Goal: Information Seeking & Learning: Learn about a topic

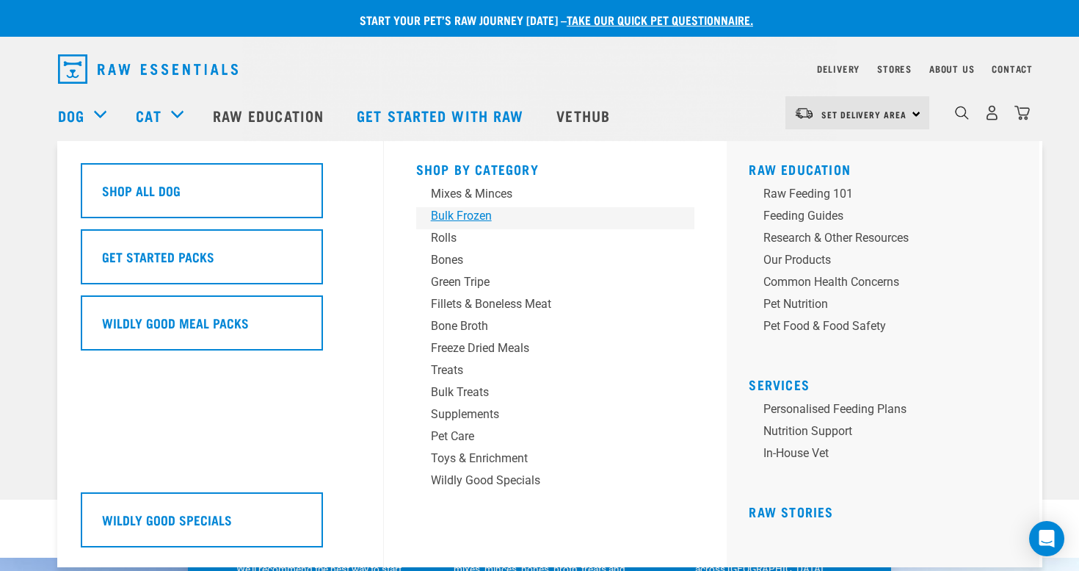
click at [457, 220] on div "Bulk Frozen" at bounding box center [545, 216] width 229 height 18
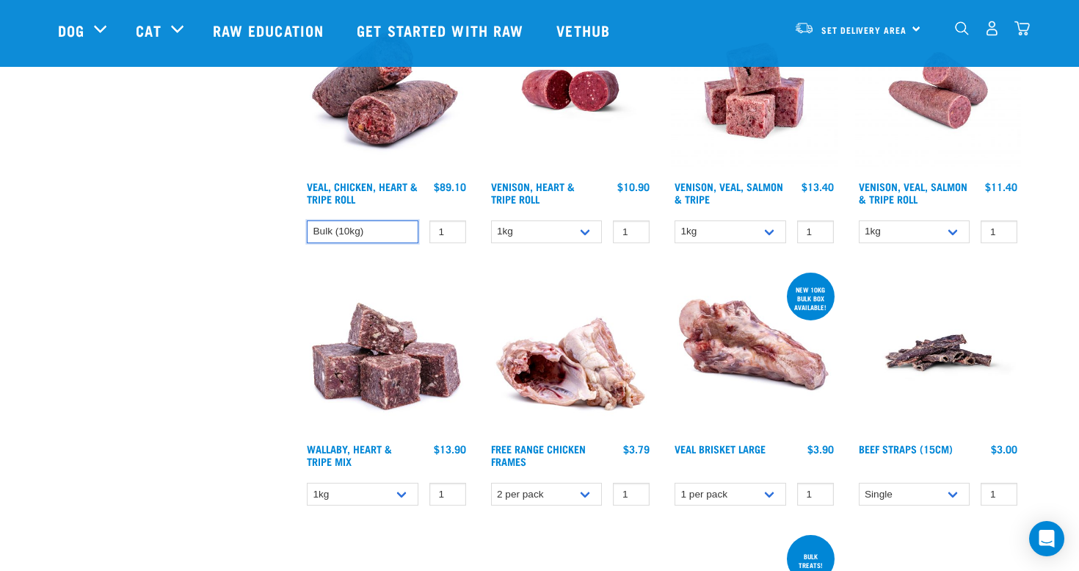
scroll to position [962, 0]
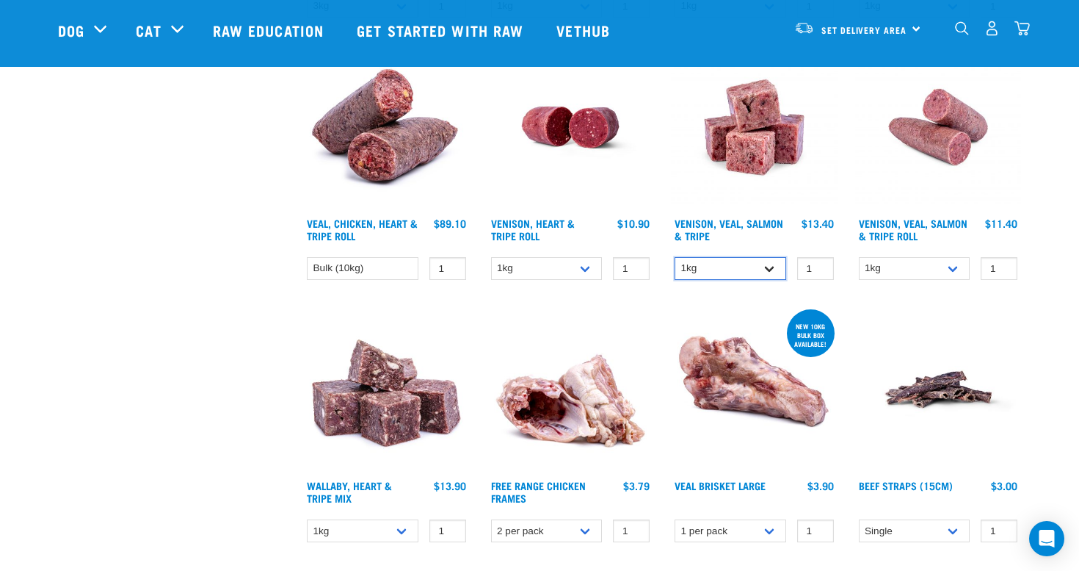
select select "62284"
click at [745, 230] on link "Venison, Veal, Salmon & Tripe" at bounding box center [729, 228] width 109 height 17
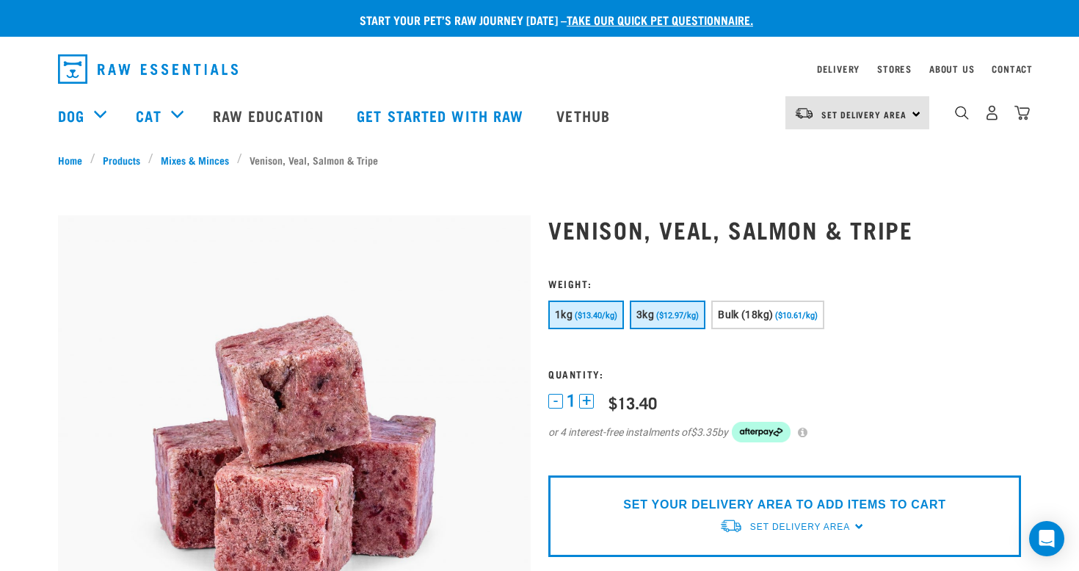
click at [665, 314] on span "($12.97/kg)" at bounding box center [677, 316] width 43 height 10
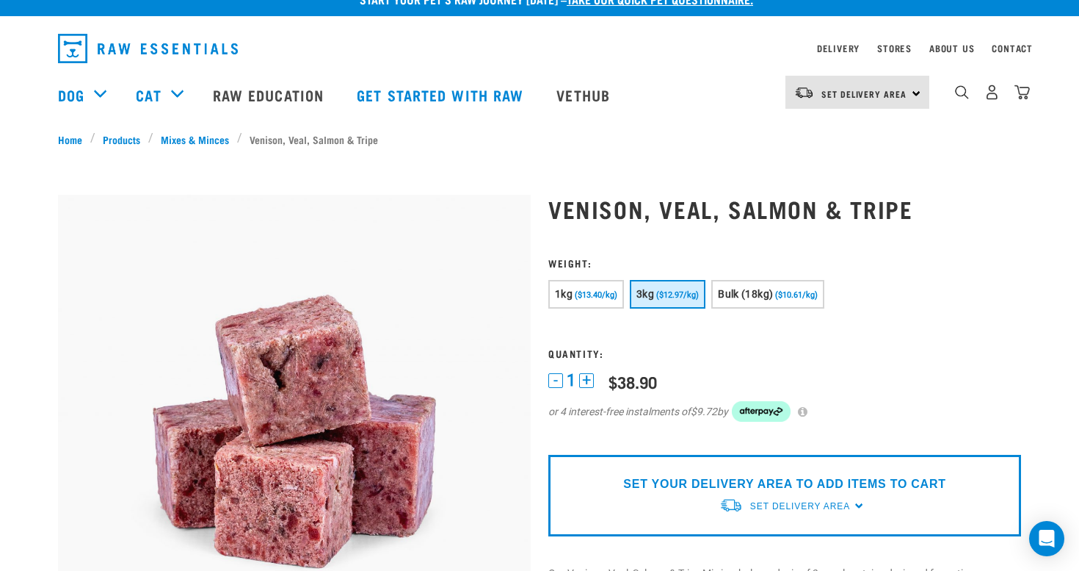
scroll to position [18, 0]
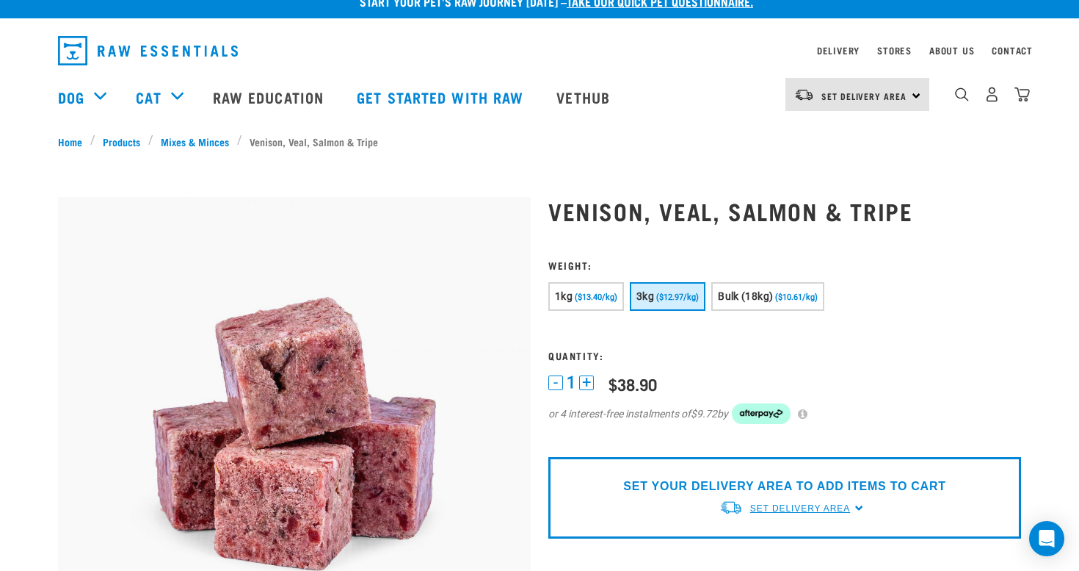
click at [823, 507] on span "Set Delivery Area" at bounding box center [800, 508] width 100 height 10
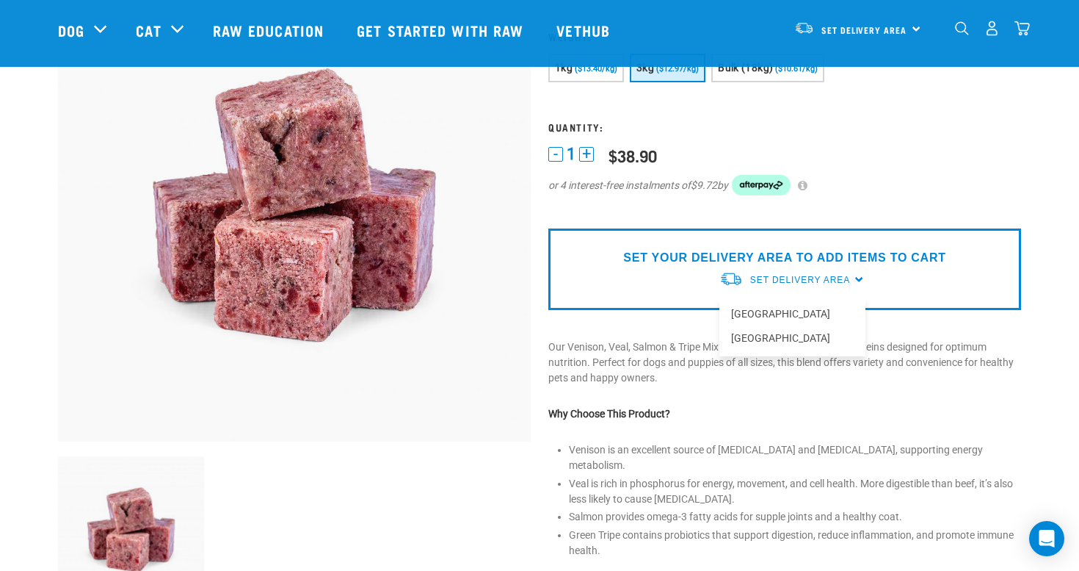
scroll to position [140, 0]
click at [762, 312] on link "[GEOGRAPHIC_DATA]" at bounding box center [793, 313] width 146 height 24
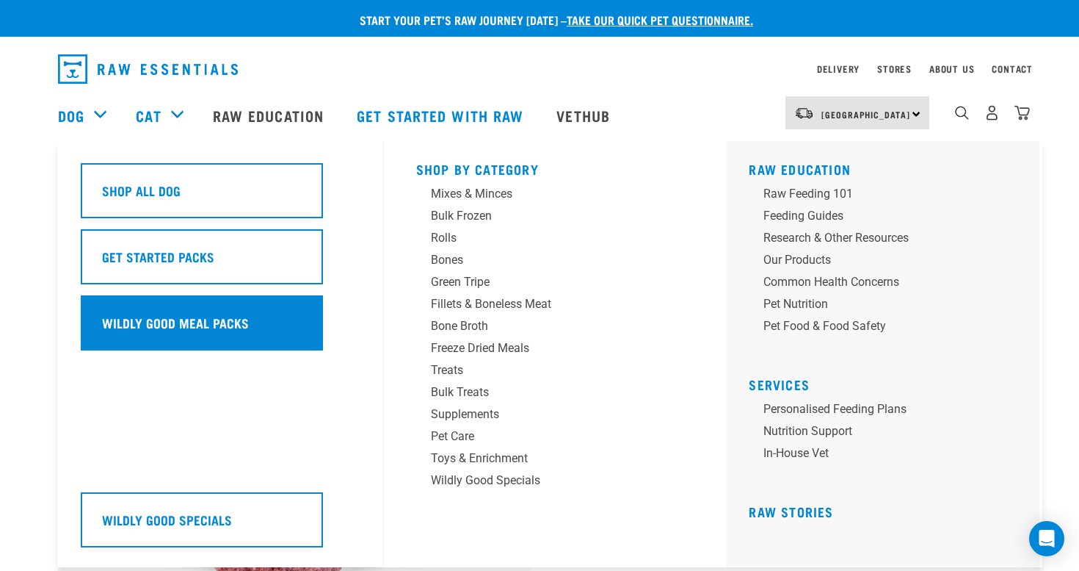
click at [206, 318] on div "Wildly Good Meal Packs" at bounding box center [202, 322] width 242 height 55
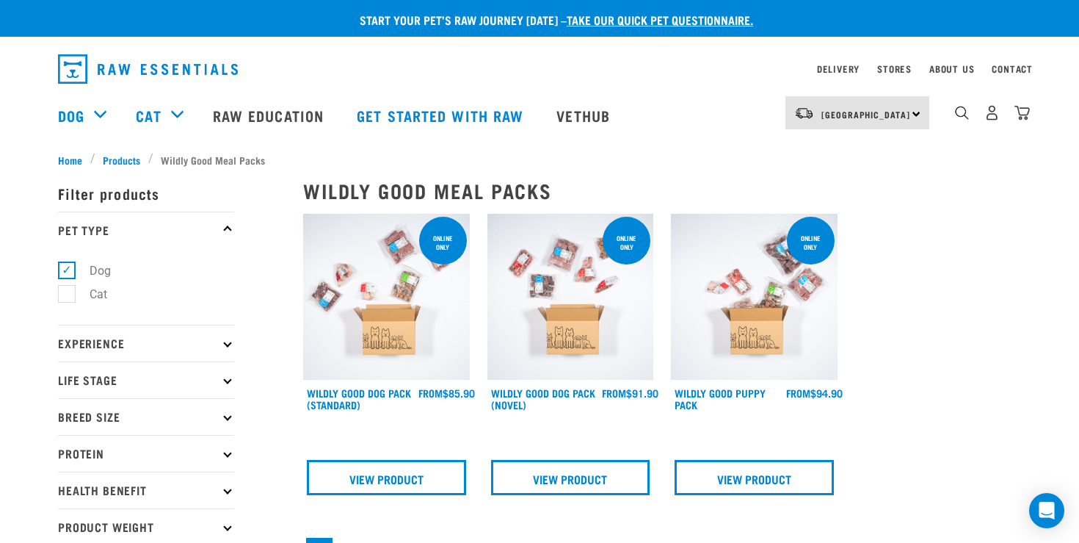
click at [414, 278] on img at bounding box center [386, 297] width 167 height 167
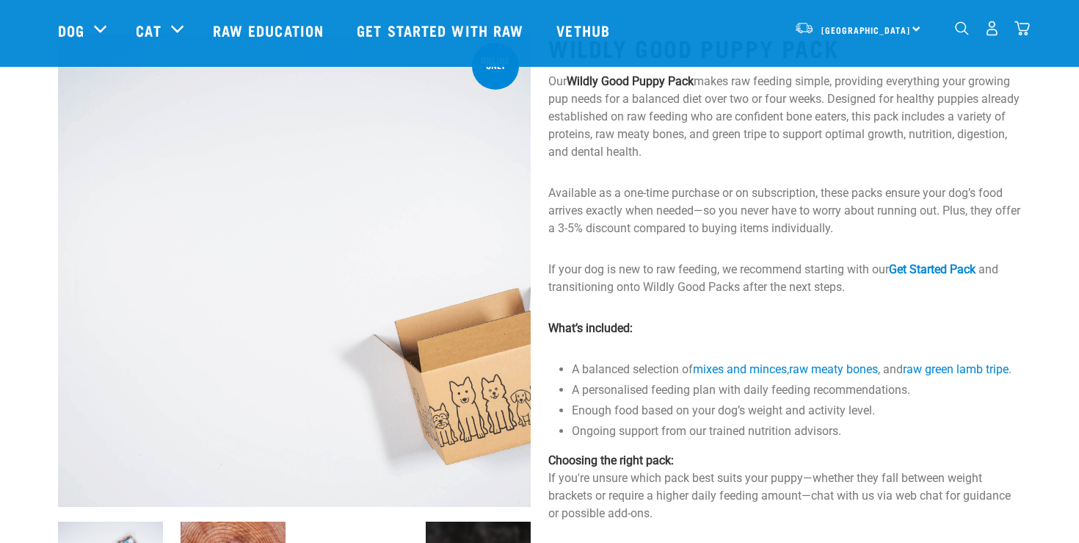
scroll to position [77, 0]
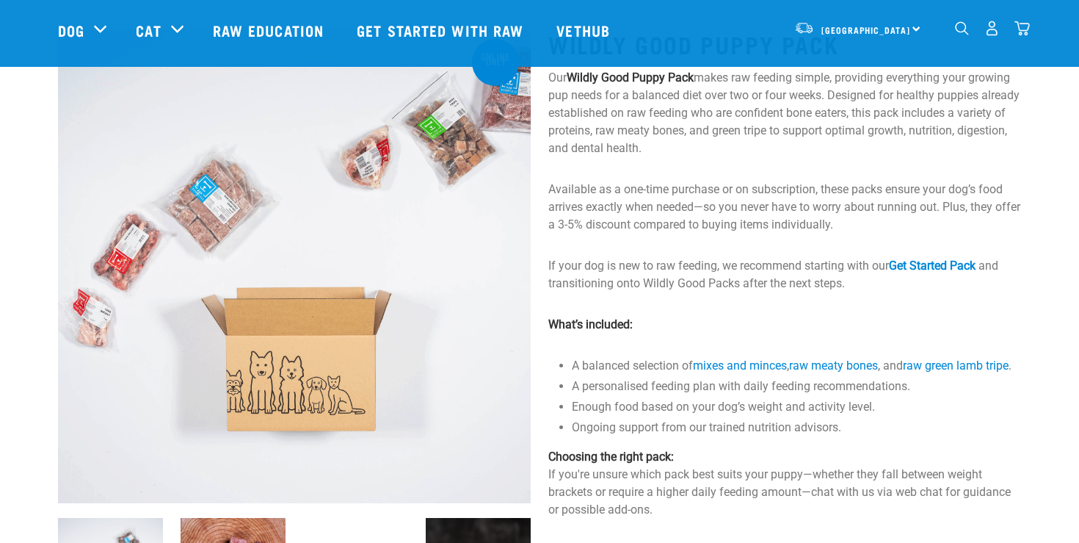
click at [602, 271] on p "If your dog is new to raw feeding, we recommend starting with our Get Started P…" at bounding box center [784, 274] width 473 height 35
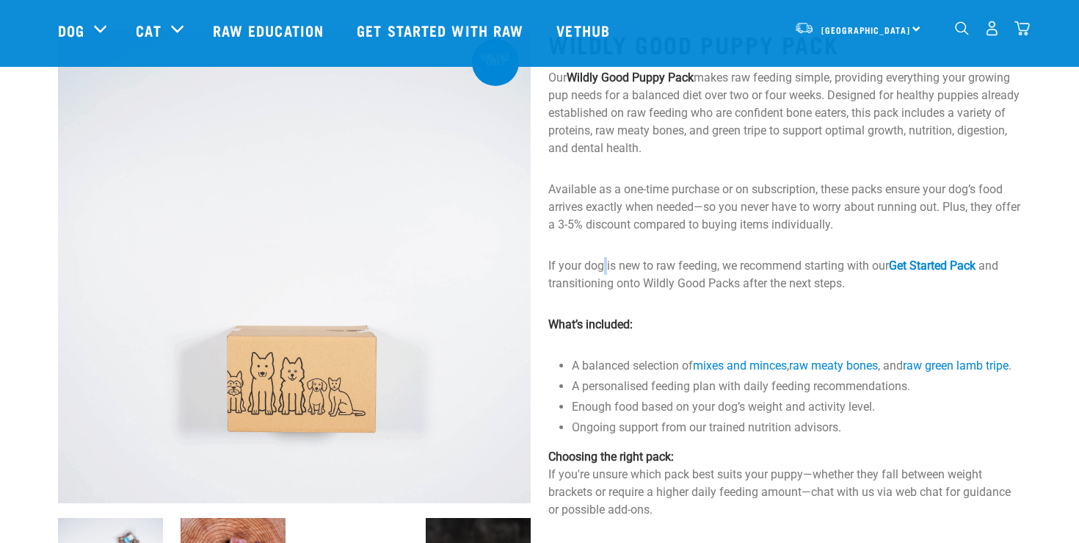
click at [602, 271] on p "If your dog is new to raw feeding, we recommend starting with our Get Started P…" at bounding box center [784, 274] width 473 height 35
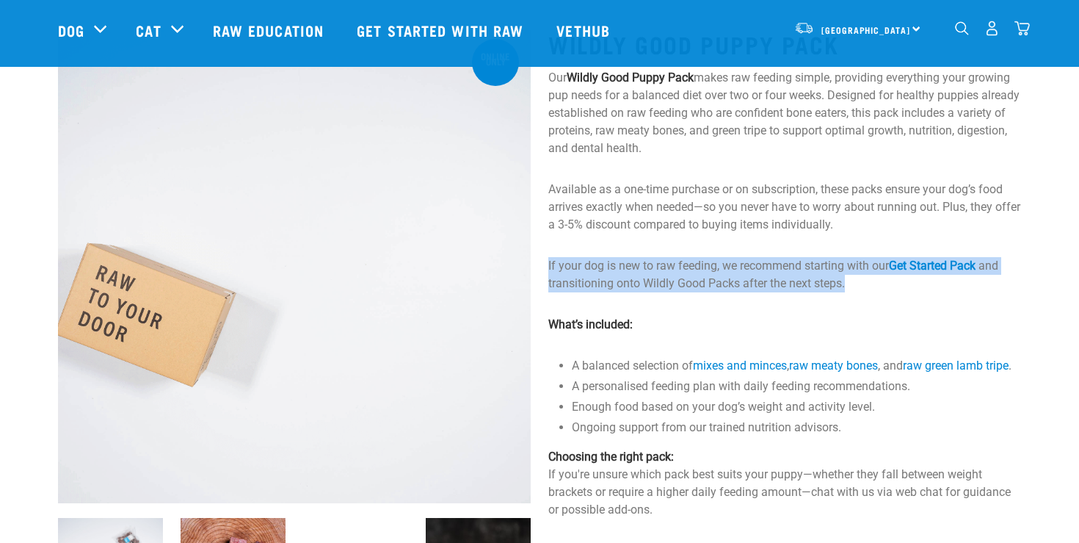
click at [602, 271] on p "If your dog is new to raw feeding, we recommend starting with our Get Started P…" at bounding box center [784, 274] width 473 height 35
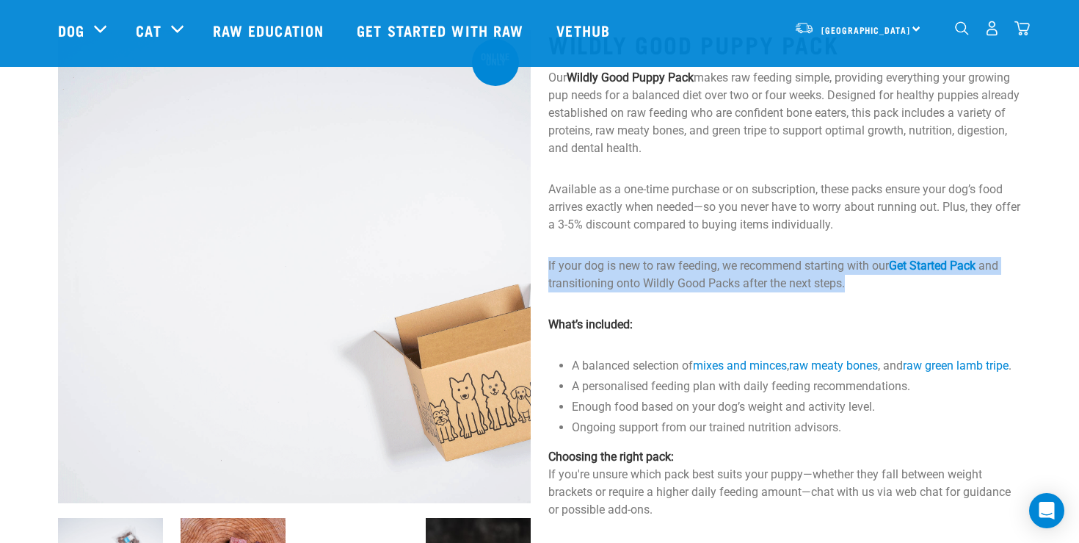
click at [595, 271] on p "If your dog is new to raw feeding, we recommend starting with our Get Started P…" at bounding box center [784, 274] width 473 height 35
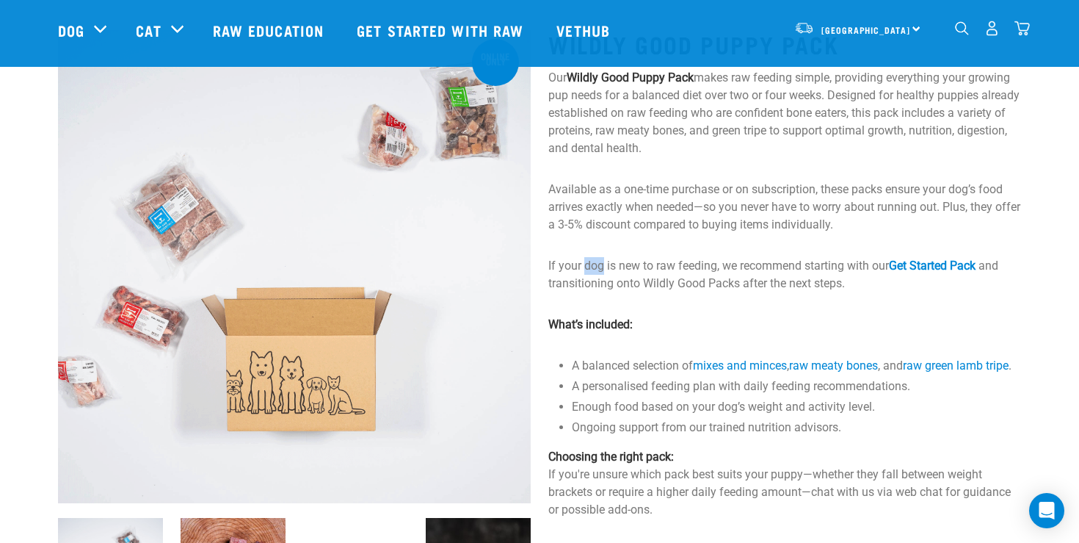
click at [595, 271] on p "If your dog is new to raw feeding, we recommend starting with our Get Started P…" at bounding box center [784, 274] width 473 height 35
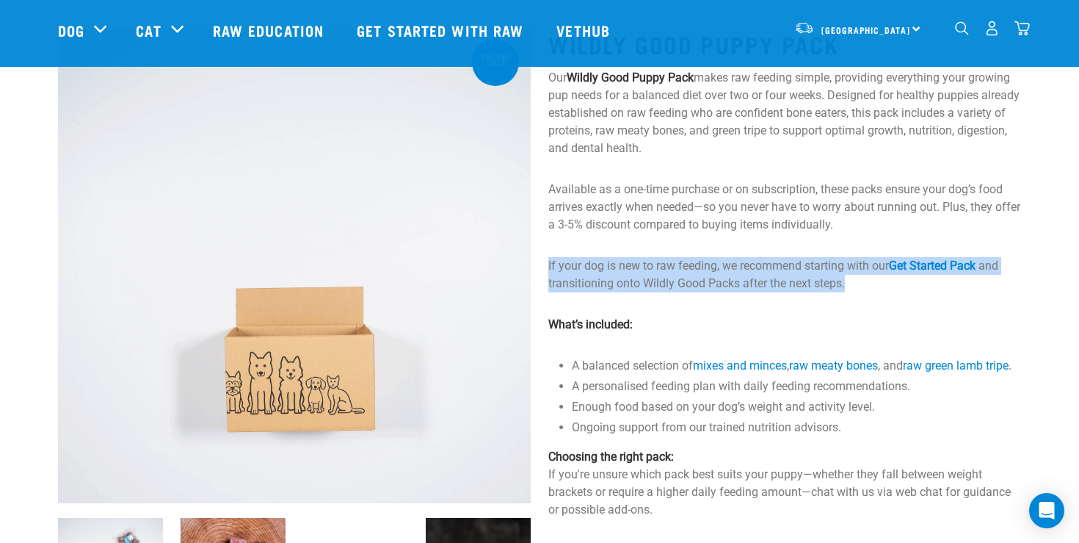
click at [595, 271] on p "If your dog is new to raw feeding, we recommend starting with our Get Started P…" at bounding box center [784, 274] width 473 height 35
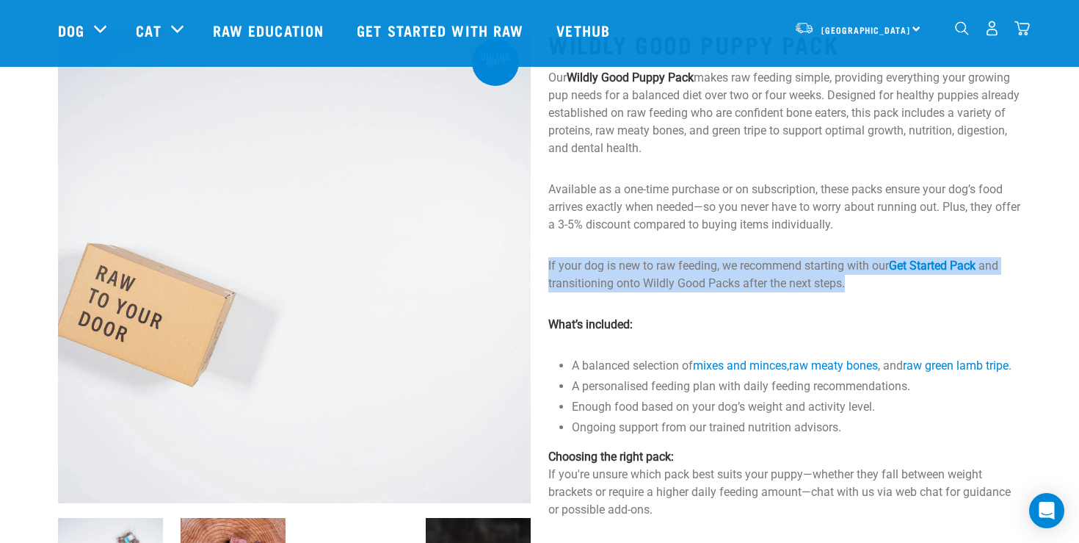
click at [595, 271] on p "If your dog is new to raw feeding, we recommend starting with our Get Started P…" at bounding box center [784, 274] width 473 height 35
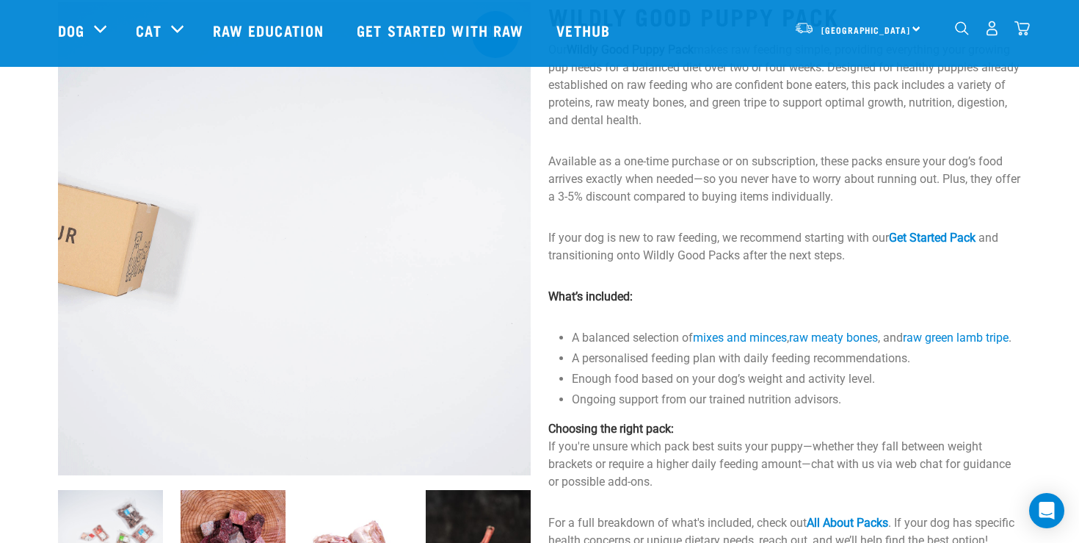
scroll to position [106, 0]
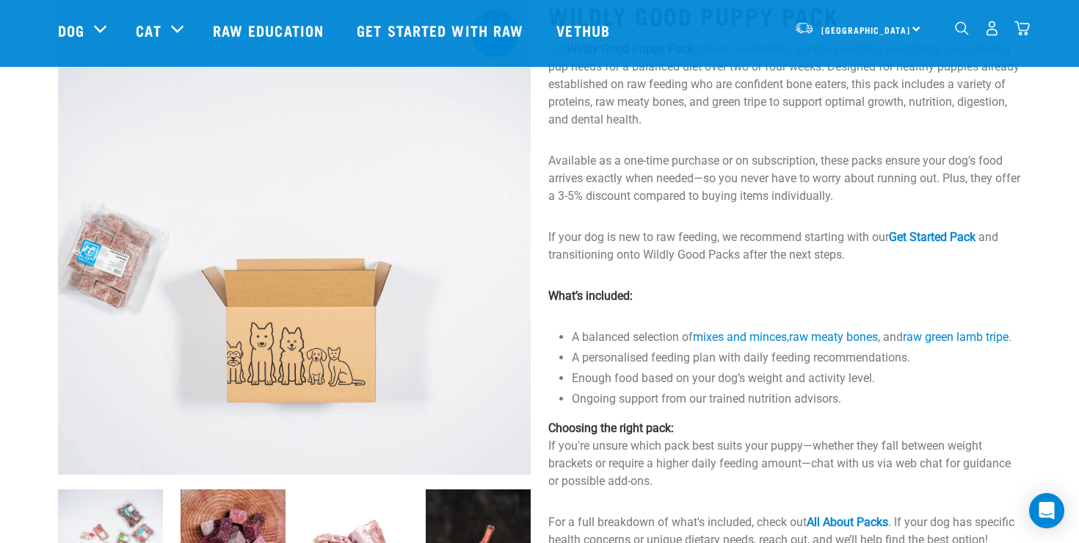
click at [687, 251] on p "If your dog is new to raw feeding, we recommend starting with our Get Started P…" at bounding box center [784, 245] width 473 height 35
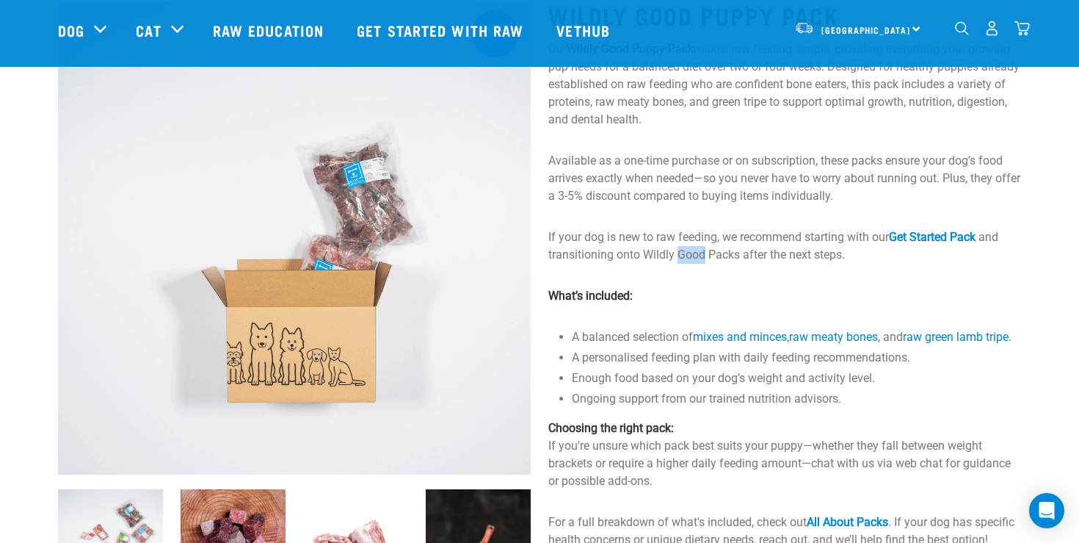
click at [687, 251] on p "If your dog is new to raw feeding, we recommend starting with our Get Started P…" at bounding box center [784, 245] width 473 height 35
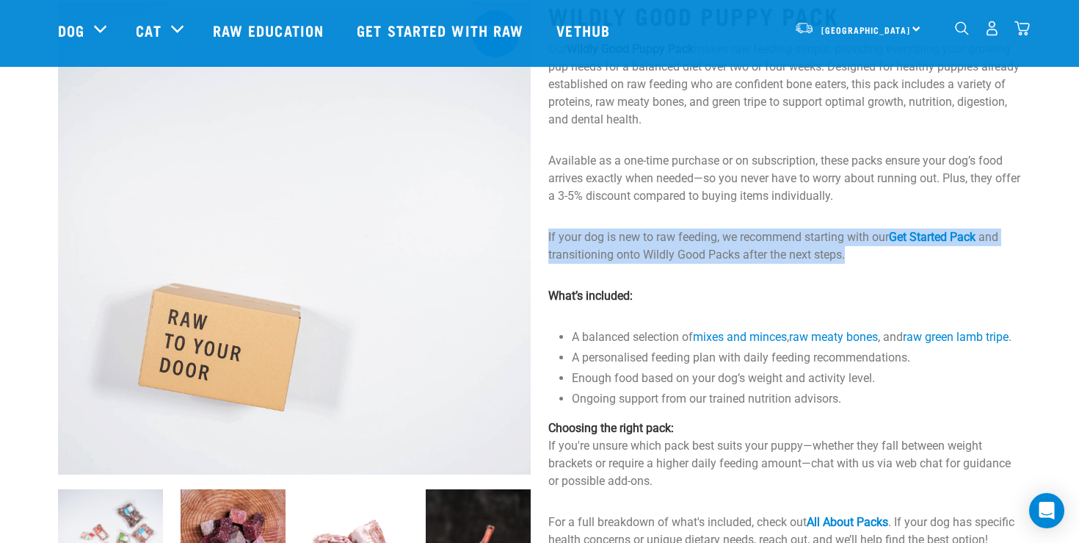
click at [687, 251] on p "If your dog is new to raw feeding, we recommend starting with our Get Started P…" at bounding box center [784, 245] width 473 height 35
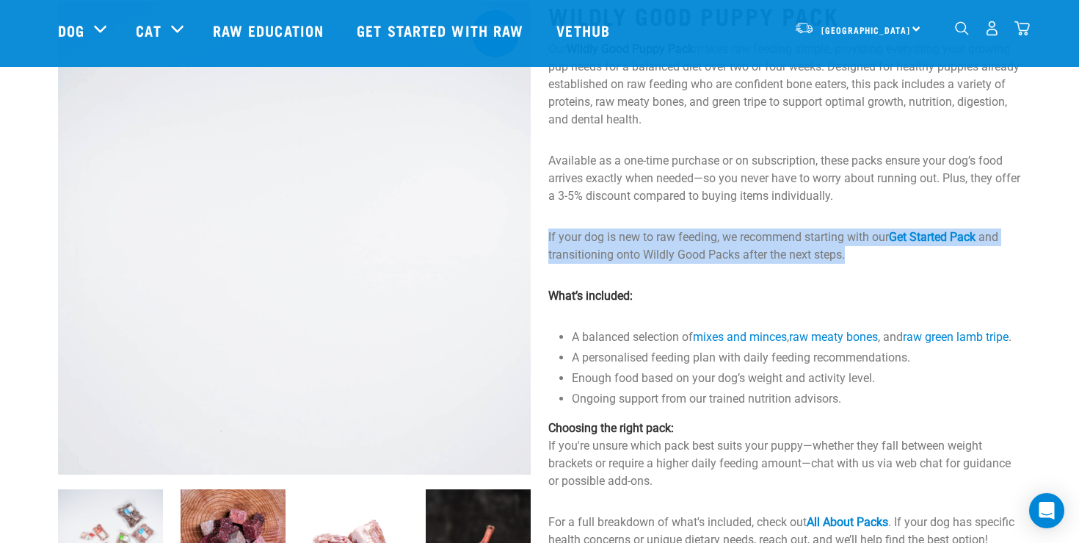
click at [656, 256] on p "If your dog is new to raw feeding, we recommend starting with our Get Started P…" at bounding box center [784, 245] width 473 height 35
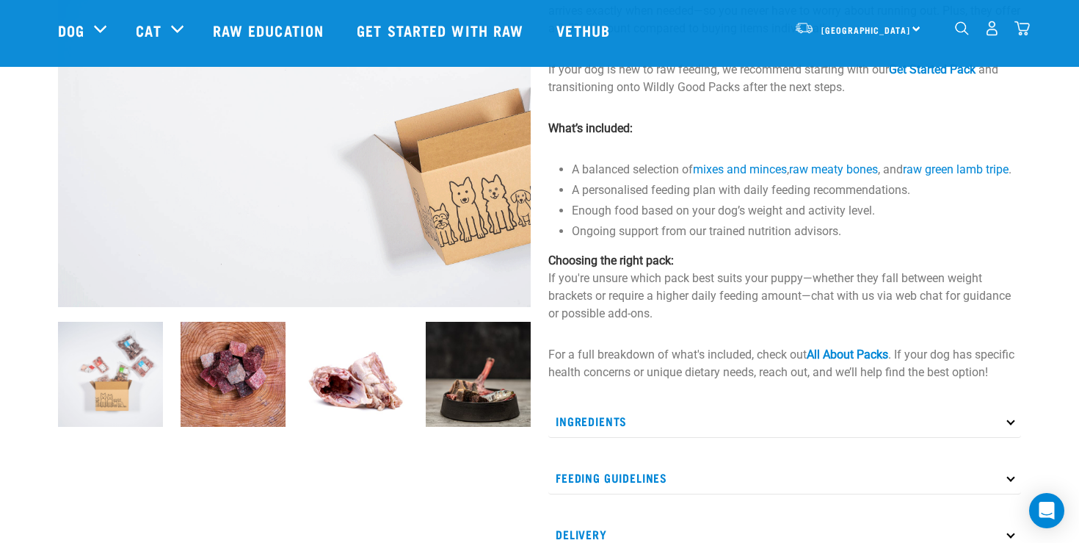
scroll to position [274, 0]
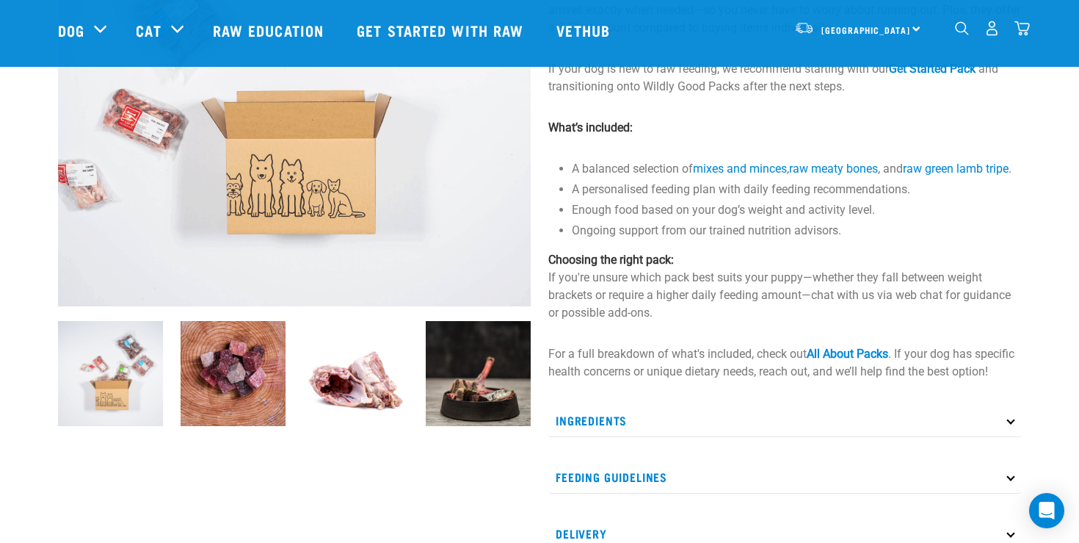
click at [616, 295] on p "Choosing the right pack: If you're unsure which pack best suits your puppy—whet…" at bounding box center [784, 286] width 473 height 70
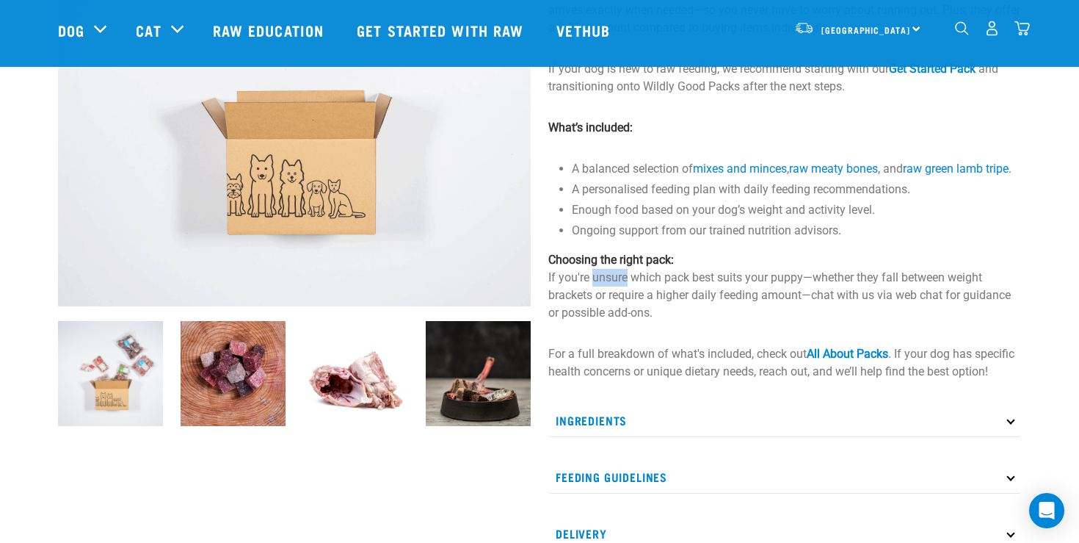
click at [616, 295] on p "Choosing the right pack: If you're unsure which pack best suits your puppy—whet…" at bounding box center [784, 286] width 473 height 70
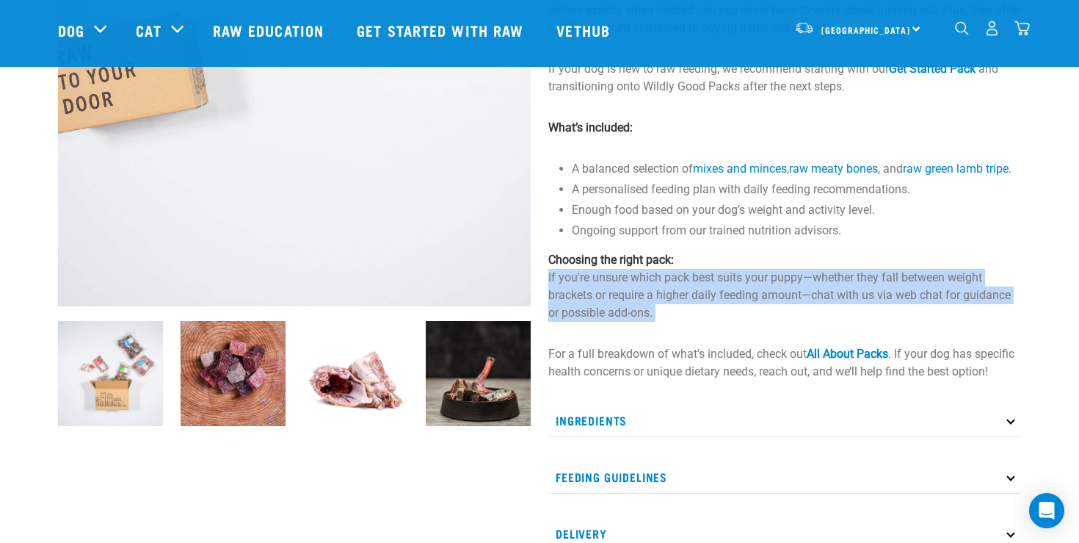
click at [616, 295] on p "Choosing the right pack: If you're unsure which pack best suits your puppy—whet…" at bounding box center [784, 286] width 473 height 70
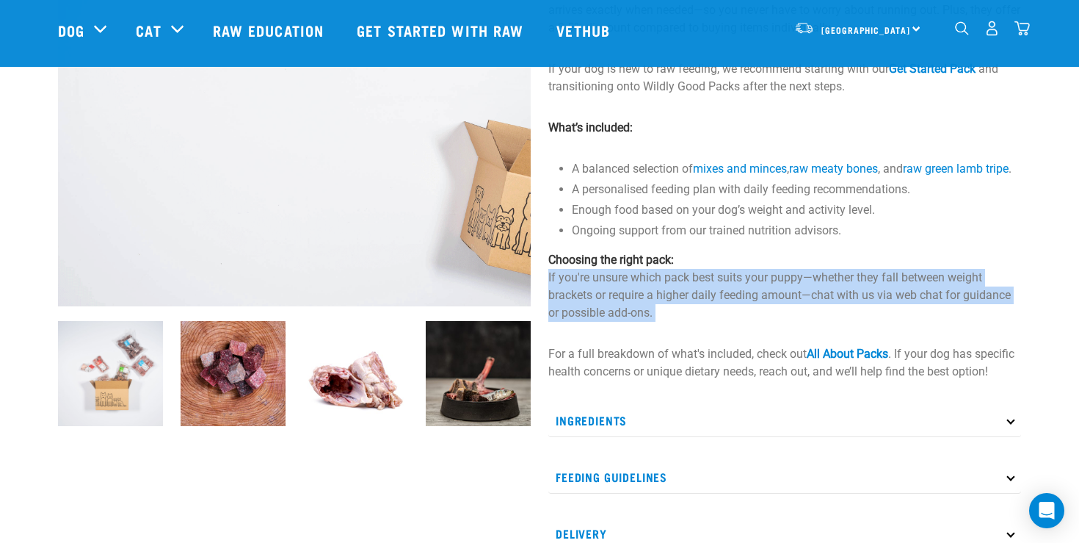
click at [596, 318] on p "Choosing the right pack: If you're unsure which pack best suits your puppy—whet…" at bounding box center [784, 286] width 473 height 70
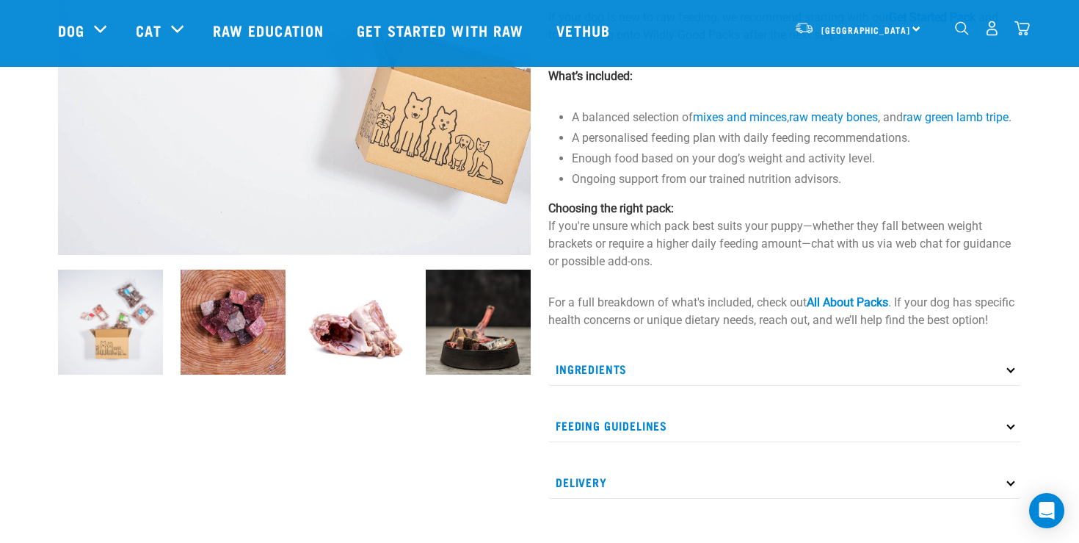
scroll to position [345, 0]
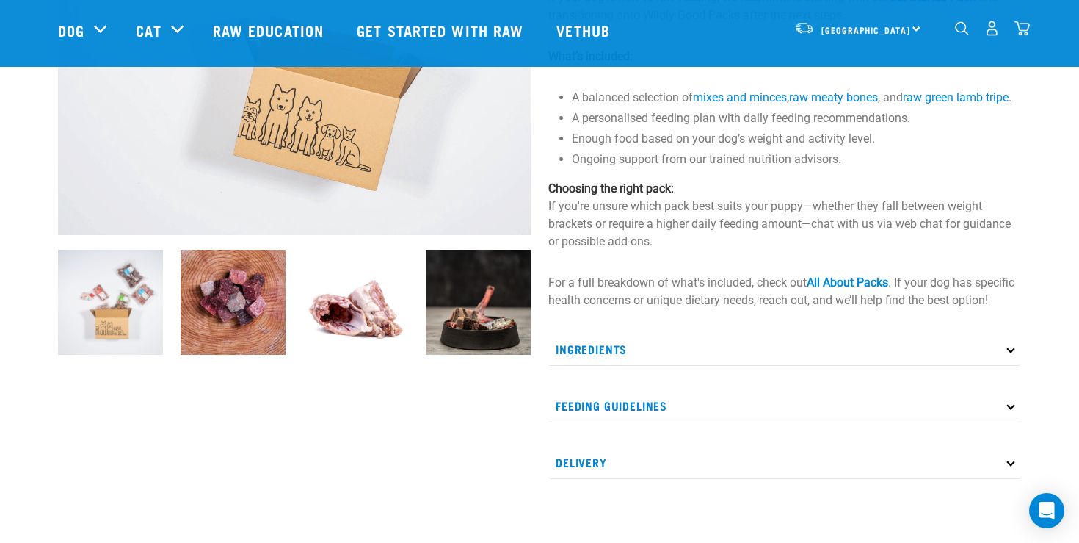
click at [631, 309] on p "For a full breakdown of what's included, check out All About Packs . If your do…" at bounding box center [784, 291] width 473 height 35
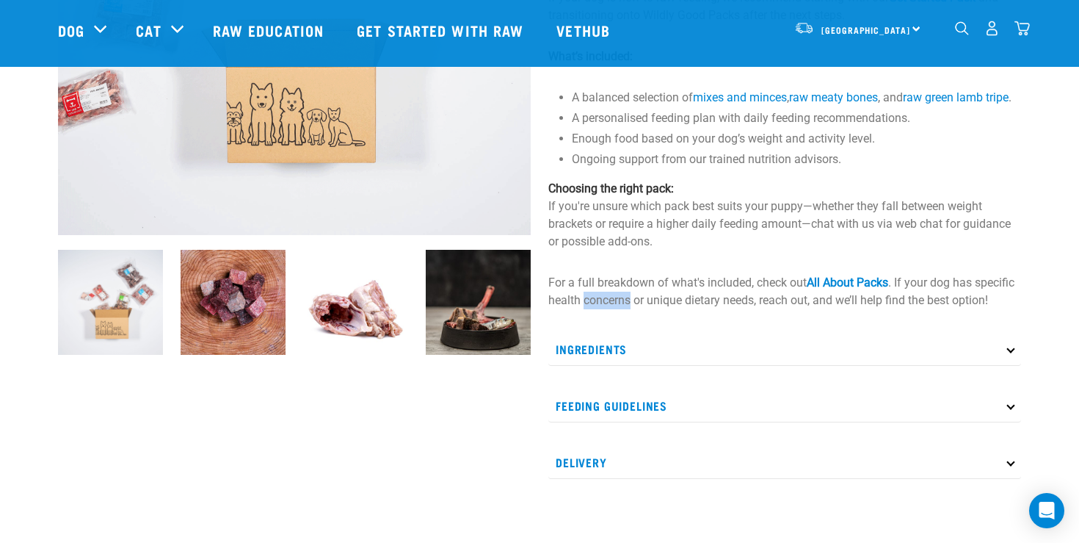
click at [631, 309] on p "For a full breakdown of what's included, check out All About Packs . If your do…" at bounding box center [784, 291] width 473 height 35
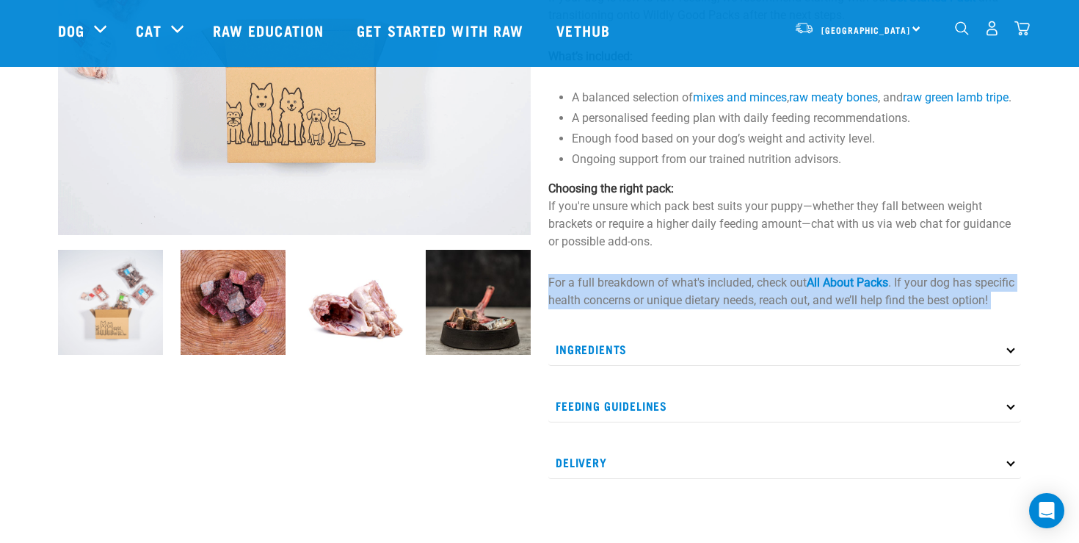
click at [631, 309] on p "For a full breakdown of what's included, check out All About Packs . If your do…" at bounding box center [784, 291] width 473 height 35
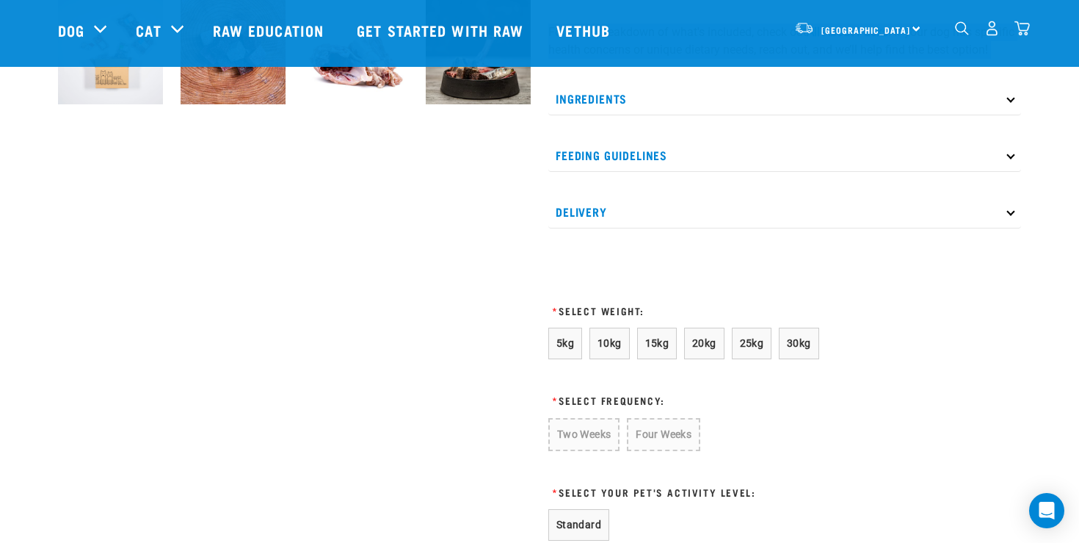
scroll to position [595, 0]
click at [720, 360] on button "20kg" at bounding box center [704, 344] width 40 height 32
click at [600, 450] on button "Two Weeks" at bounding box center [583, 435] width 70 height 32
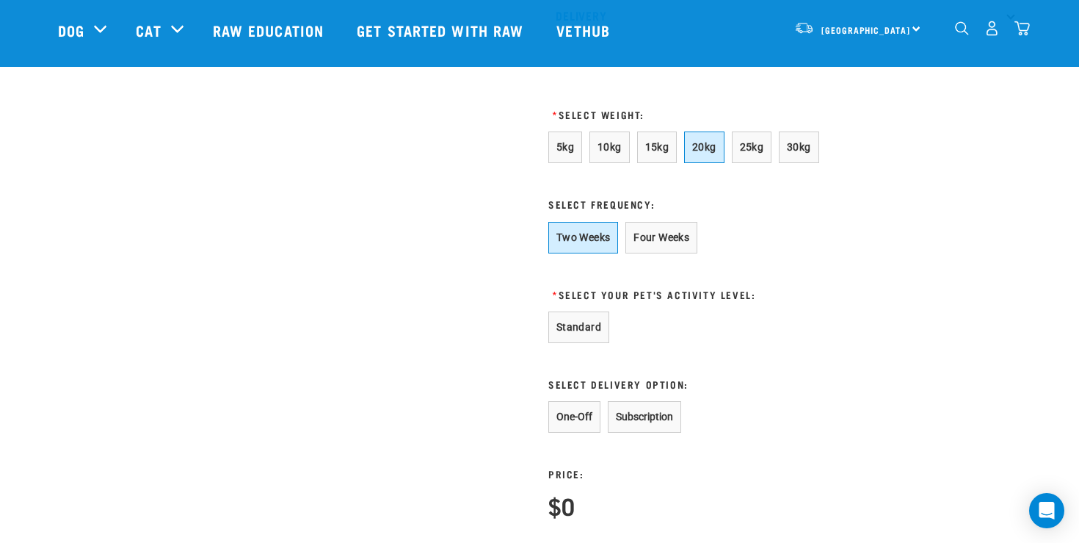
scroll to position [792, 0]
click at [587, 342] on button "Standard" at bounding box center [578, 327] width 61 height 32
click at [630, 432] on button "Subscription" at bounding box center [644, 416] width 73 height 32
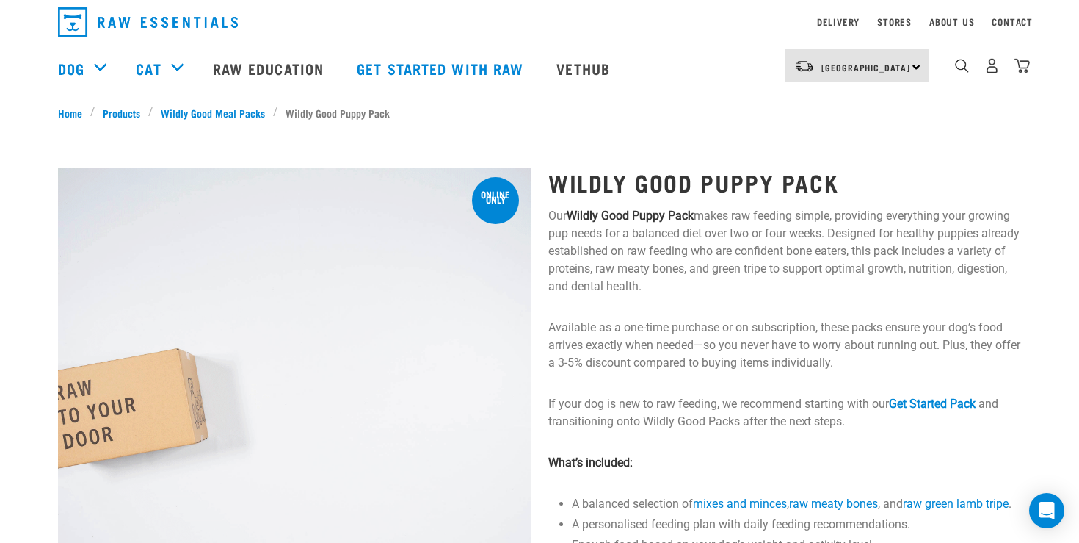
scroll to position [10, 0]
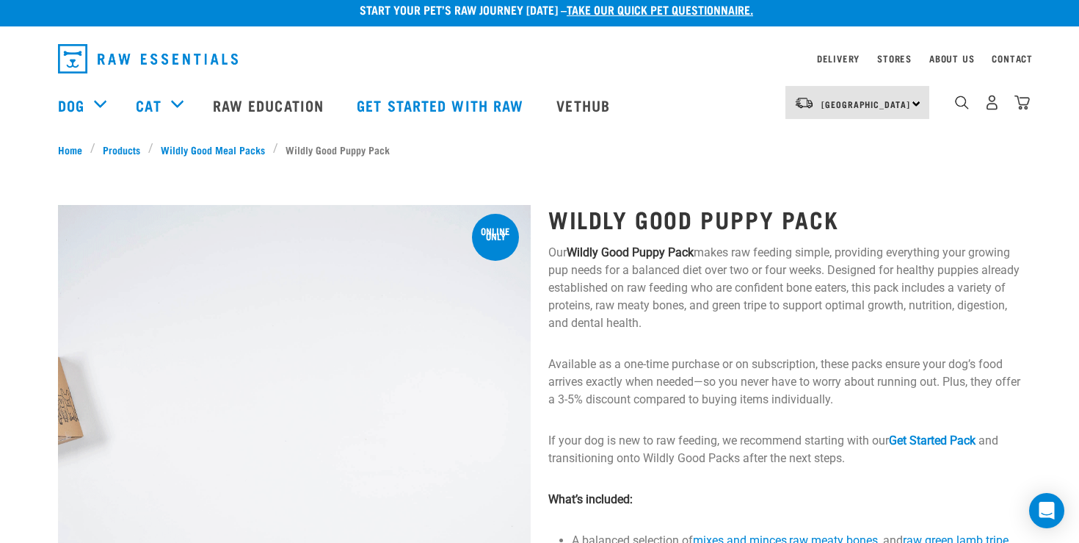
click at [658, 389] on p "Available as a one-time purchase or on subscription, these packs ensure your do…" at bounding box center [784, 381] width 473 height 53
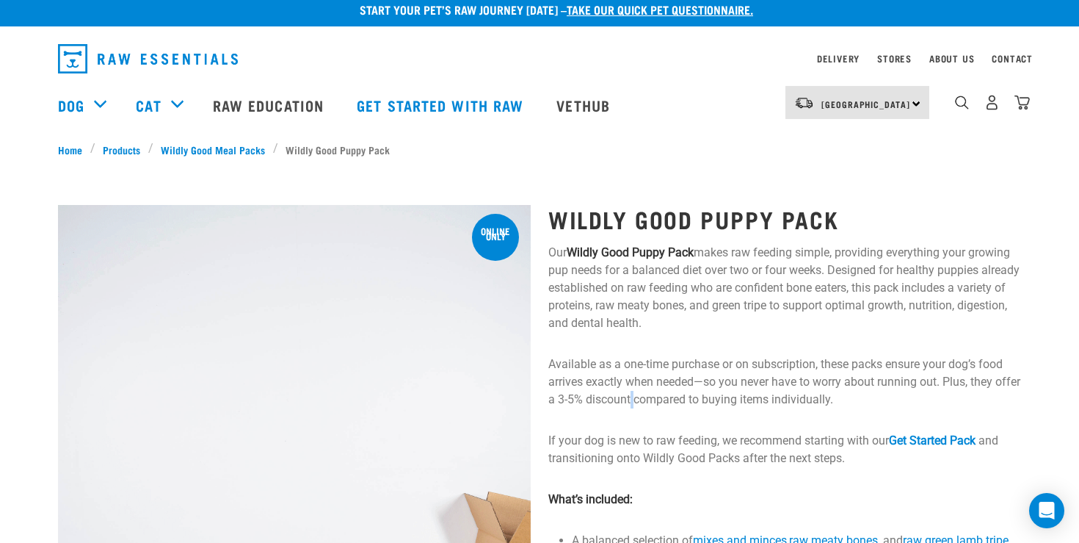
click at [658, 389] on p "Available as a one-time purchase or on subscription, these packs ensure your do…" at bounding box center [784, 381] width 473 height 53
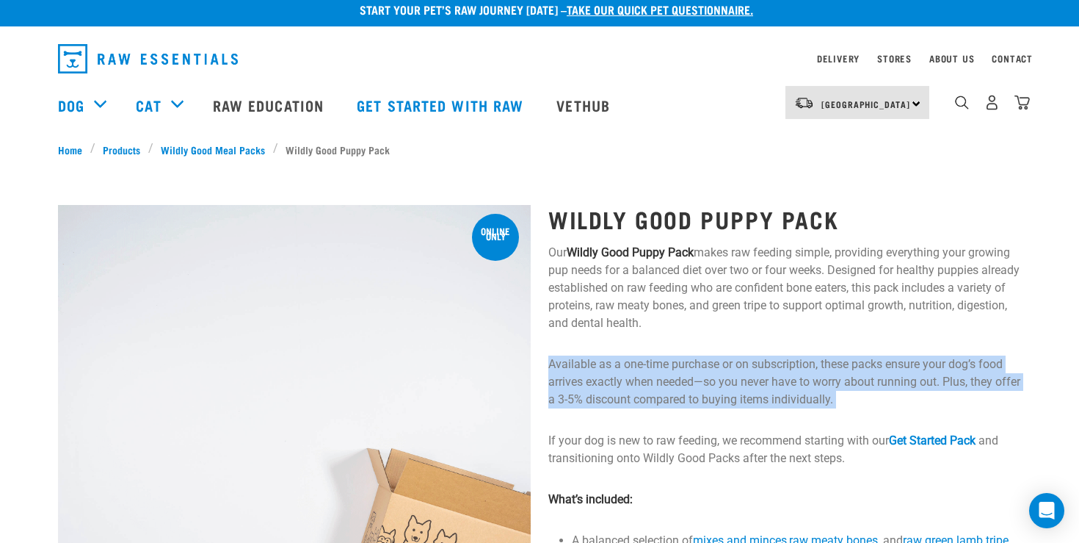
click at [658, 389] on p "Available as a one-time purchase or on subscription, these packs ensure your do…" at bounding box center [784, 381] width 473 height 53
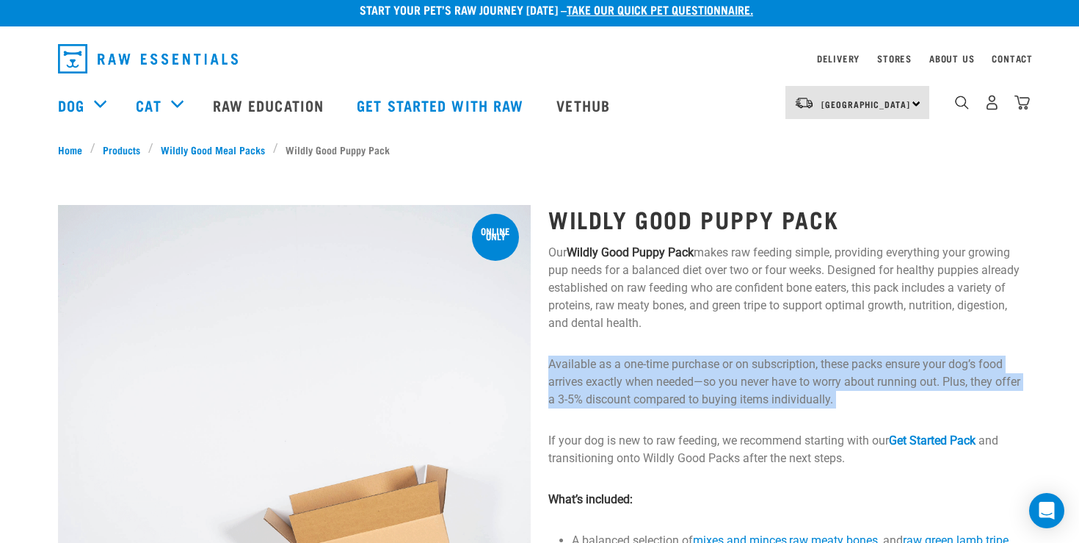
click at [620, 390] on p "Available as a one-time purchase or on subscription, these packs ensure your do…" at bounding box center [784, 381] width 473 height 53
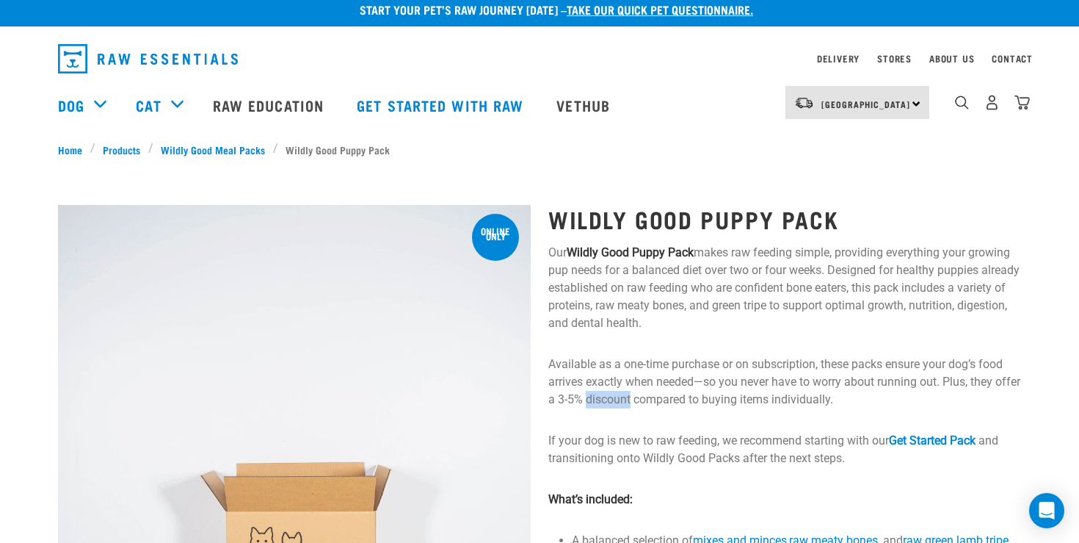
click at [620, 390] on p "Available as a one-time purchase or on subscription, these packs ensure your do…" at bounding box center [784, 381] width 473 height 53
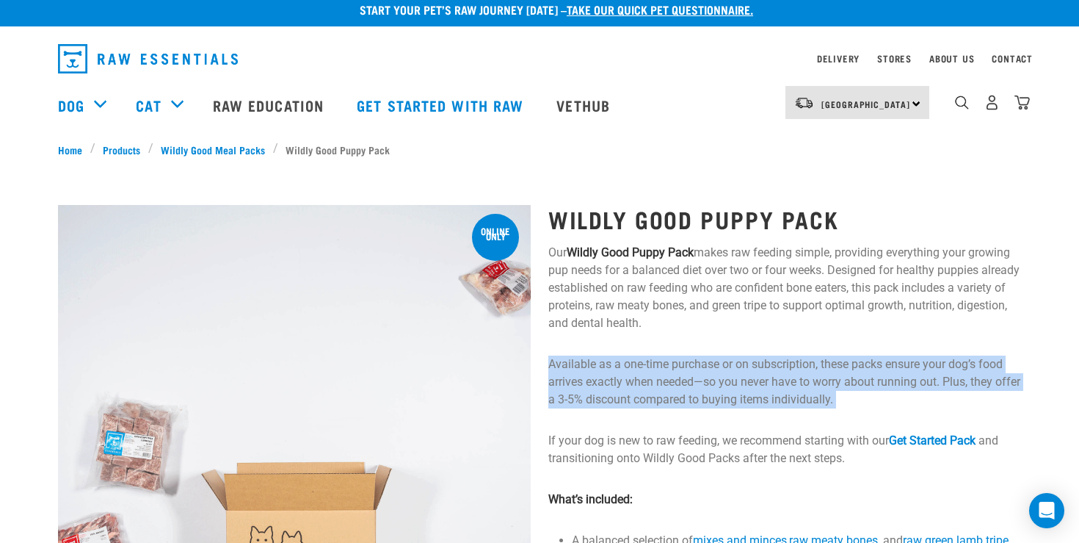
click at [620, 390] on p "Available as a one-time purchase or on subscription, these packs ensure your do…" at bounding box center [784, 381] width 473 height 53
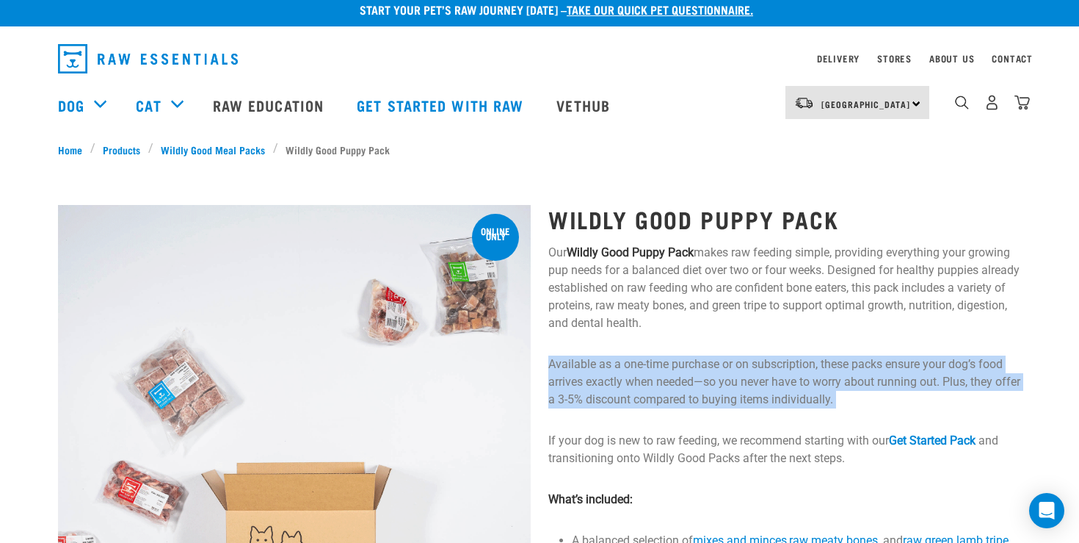
click at [600, 391] on p "Available as a one-time purchase or on subscription, these packs ensure your do…" at bounding box center [784, 381] width 473 height 53
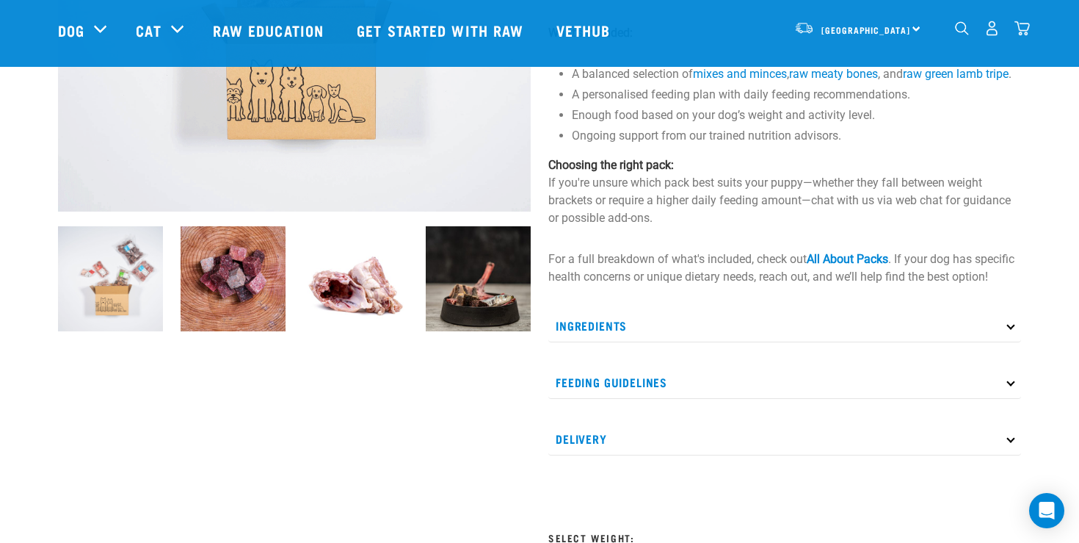
scroll to position [372, 0]
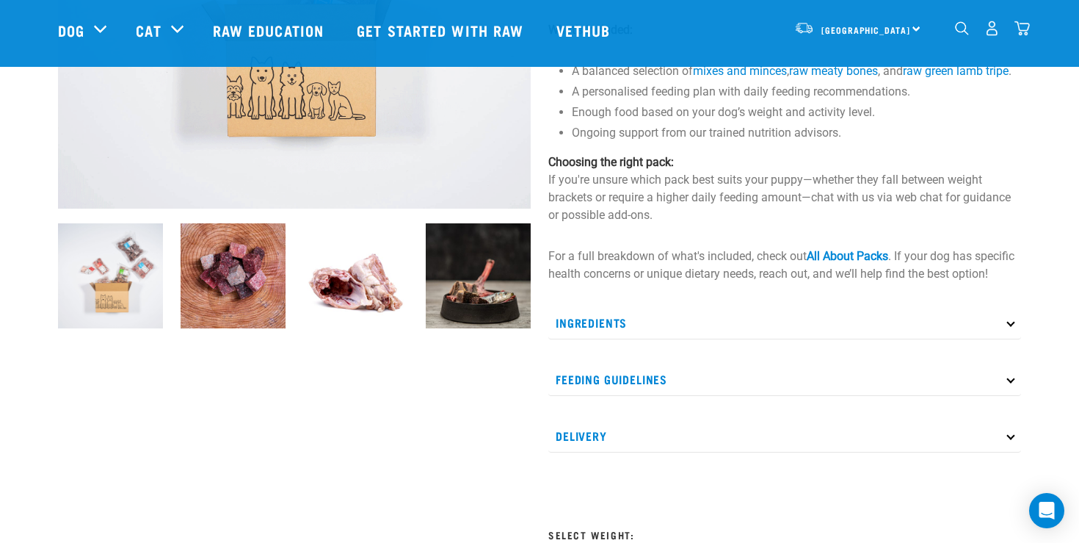
click at [598, 339] on p "Ingredients" at bounding box center [784, 322] width 473 height 33
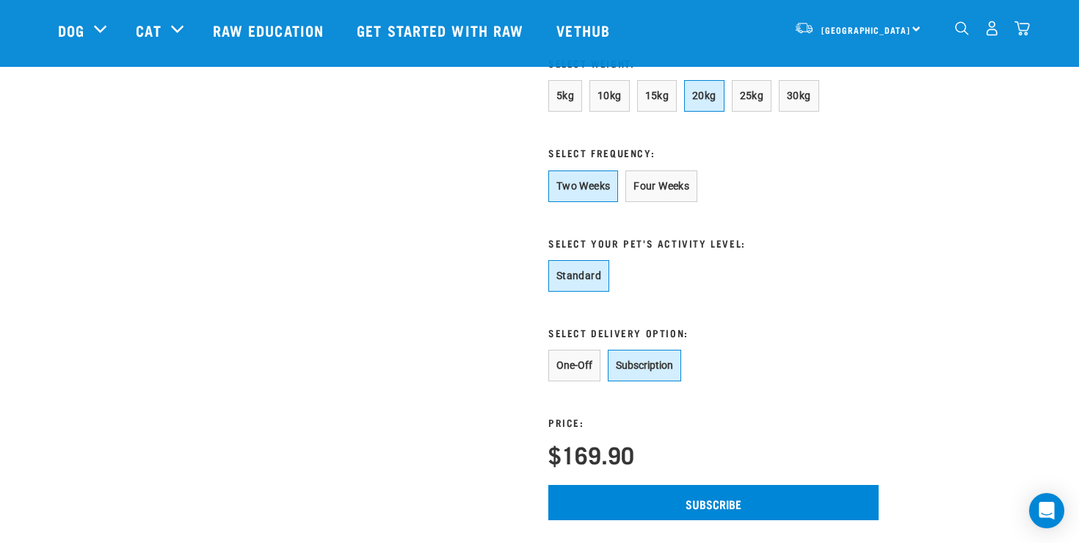
scroll to position [1018, 0]
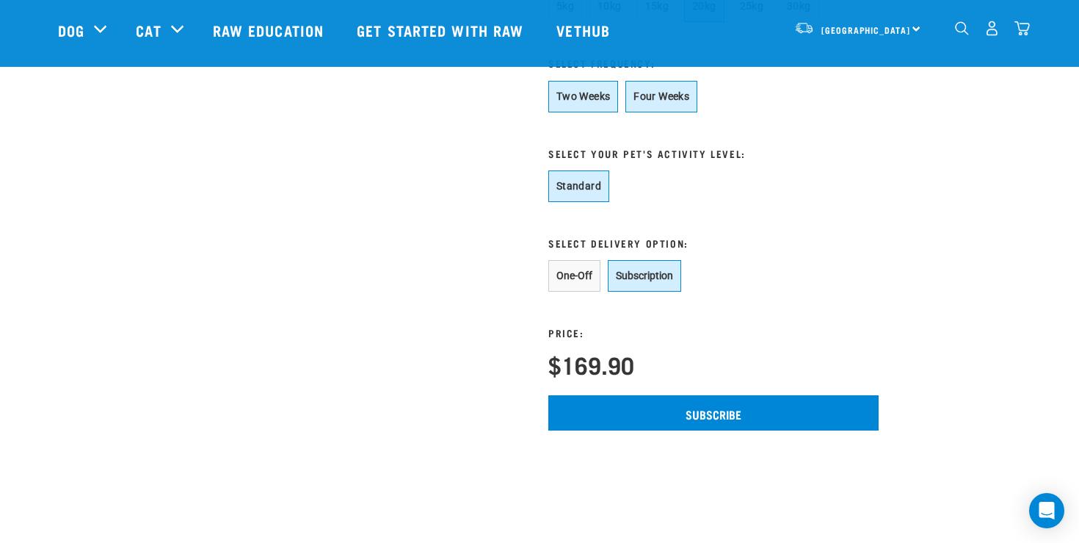
click at [650, 112] on button "Four Weeks" at bounding box center [662, 97] width 72 height 32
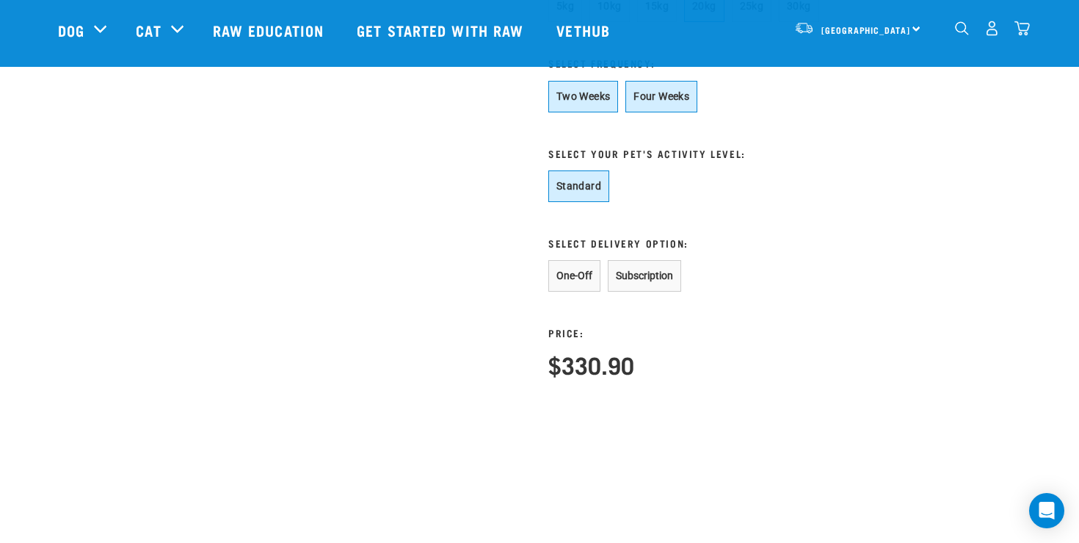
click at [607, 112] on button "Two Weeks" at bounding box center [583, 97] width 70 height 32
click at [692, 149] on form "5kg 10kg 15kg 20kg 25kg 30kg * Select Frequency: Two Weeks Four Weeks * Select …" at bounding box center [713, 183] width 330 height 387
click at [668, 112] on button "Four Weeks" at bounding box center [662, 97] width 72 height 32
click at [613, 112] on button "Two Weeks" at bounding box center [583, 97] width 70 height 32
click at [651, 112] on button "Four Weeks" at bounding box center [662, 97] width 72 height 32
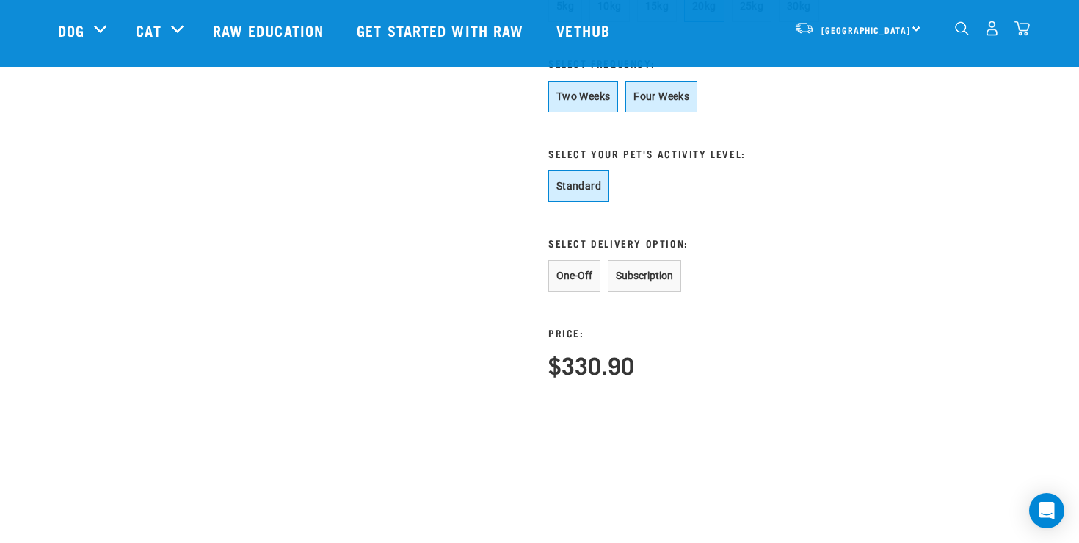
click at [591, 112] on button "Two Weeks" at bounding box center [583, 97] width 70 height 32
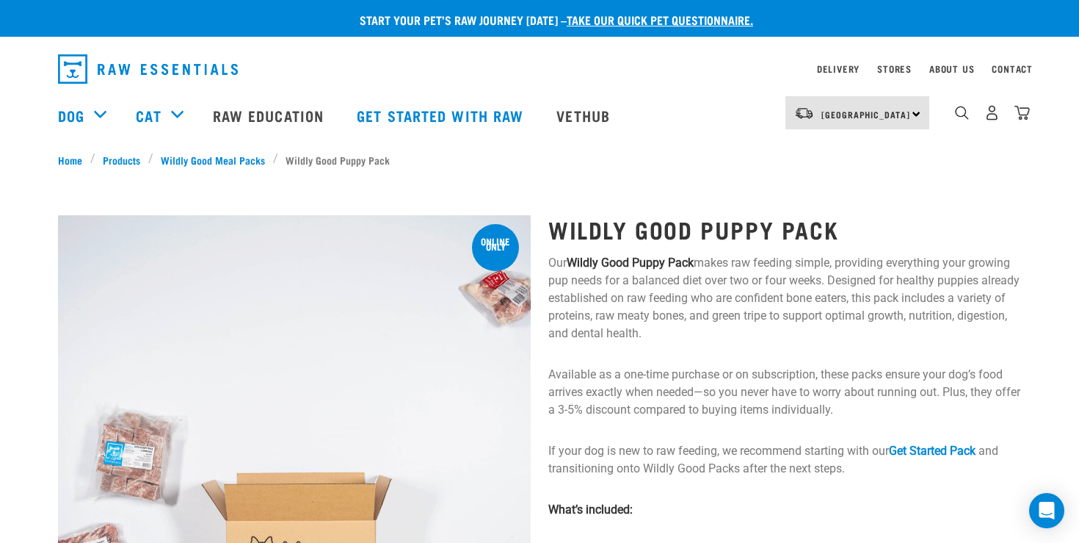
scroll to position [0, 0]
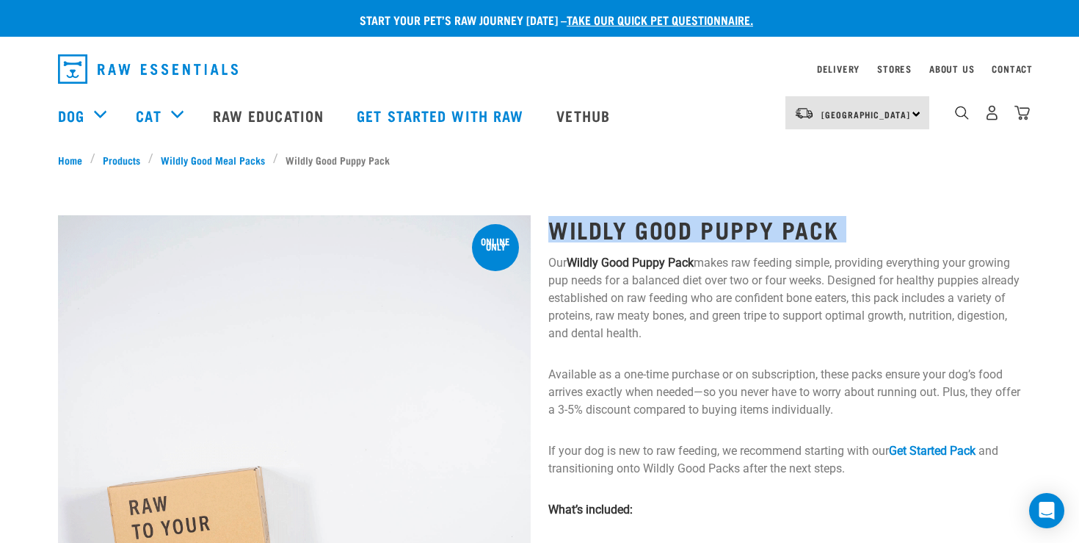
copy div "Wildly Good Puppy Pack"
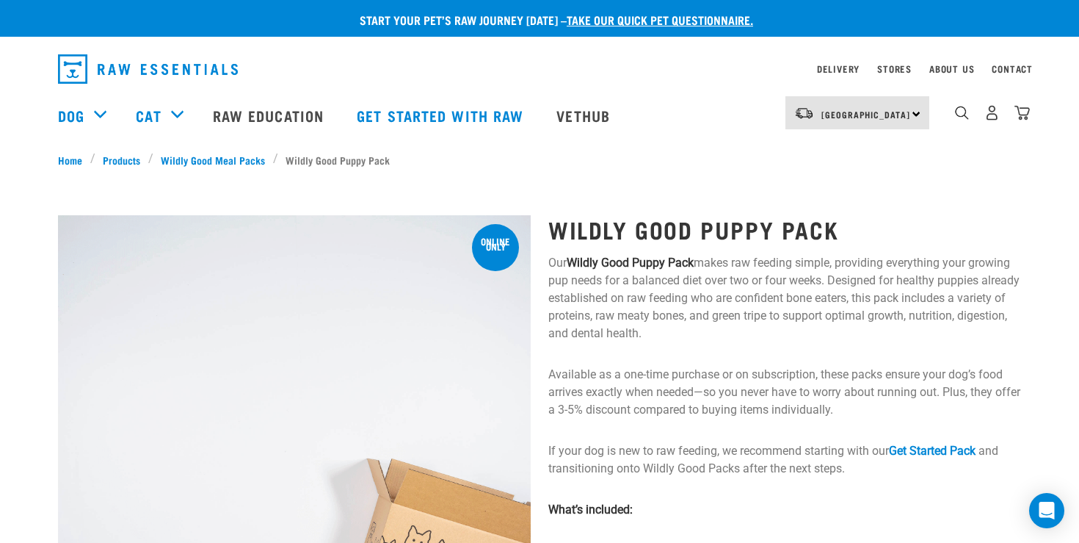
click at [661, 314] on p "Our Wildly Good Puppy Pack makes raw feeding simple, providing everything your …" at bounding box center [784, 298] width 473 height 88
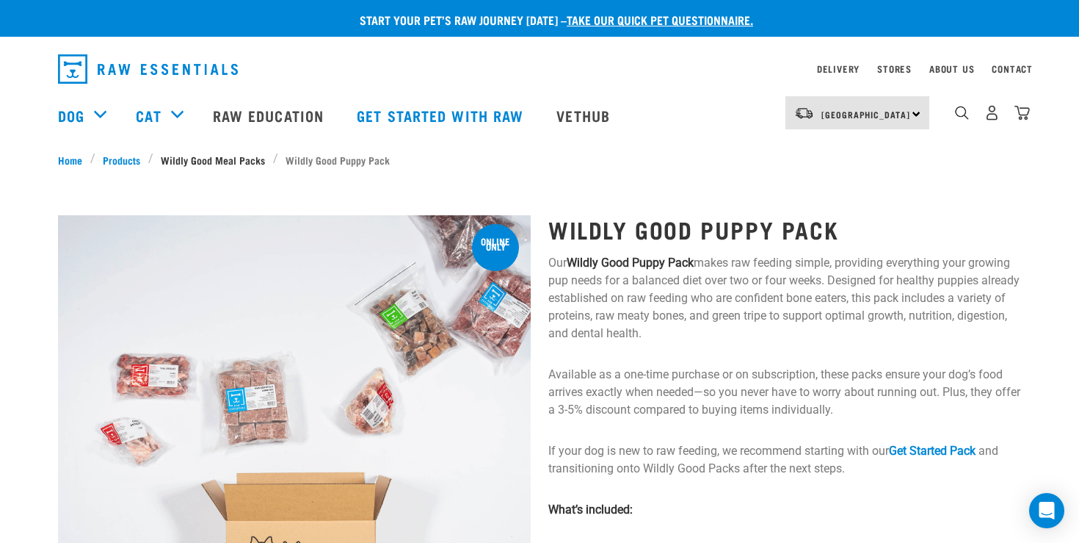
click at [200, 154] on link "Wildly Good Meal Packs" at bounding box center [213, 159] width 120 height 15
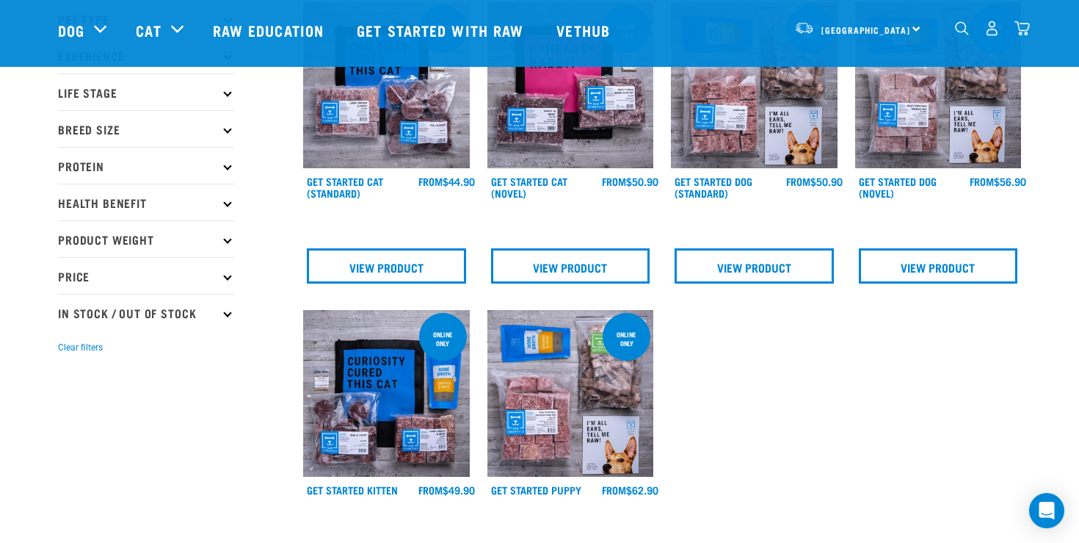
scroll to position [103, 0]
click at [563, 430] on img at bounding box center [571, 394] width 167 height 167
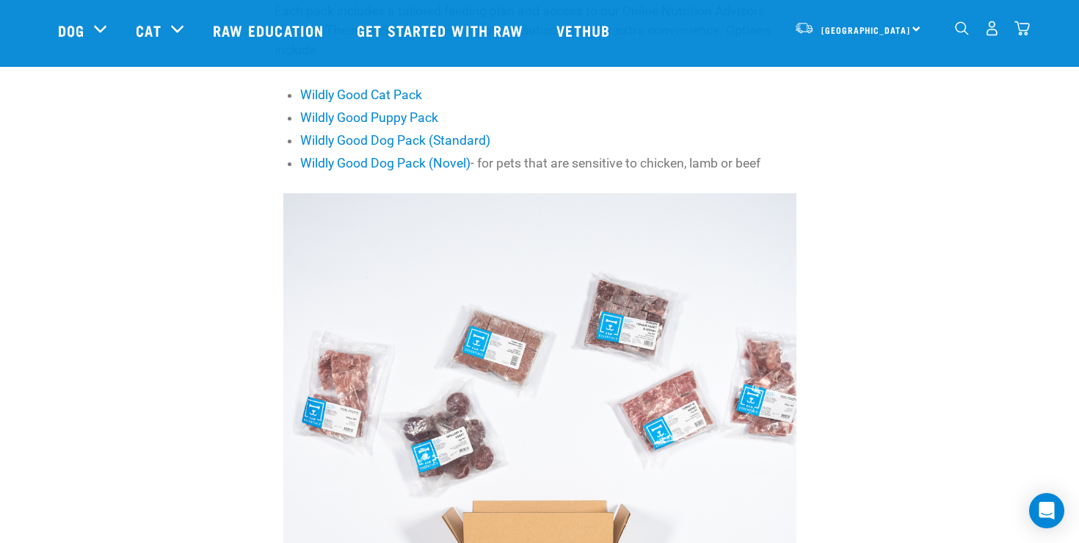
scroll to position [630, 0]
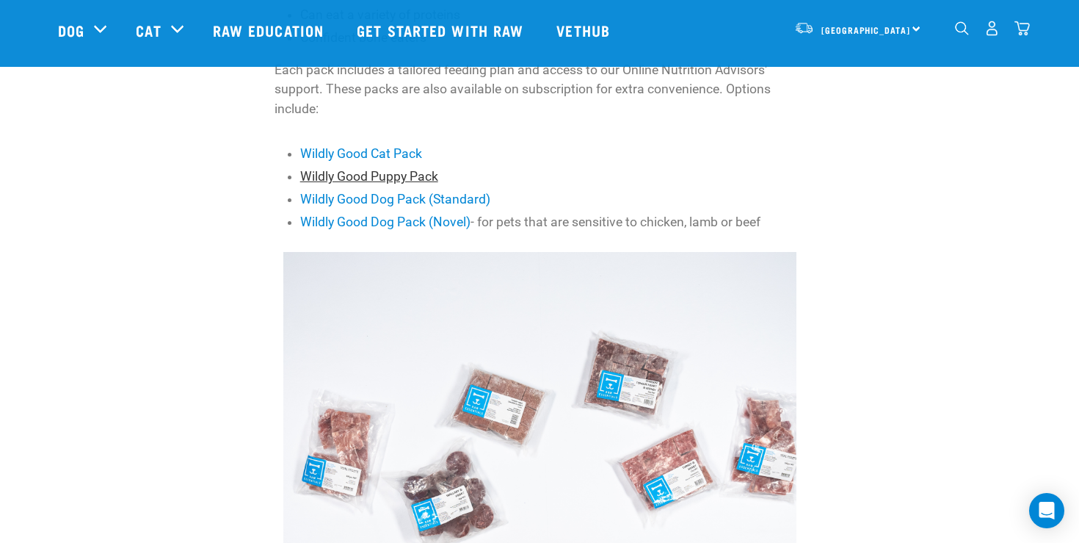
click at [395, 173] on link "Wildly Good Puppy Pack" at bounding box center [369, 176] width 138 height 15
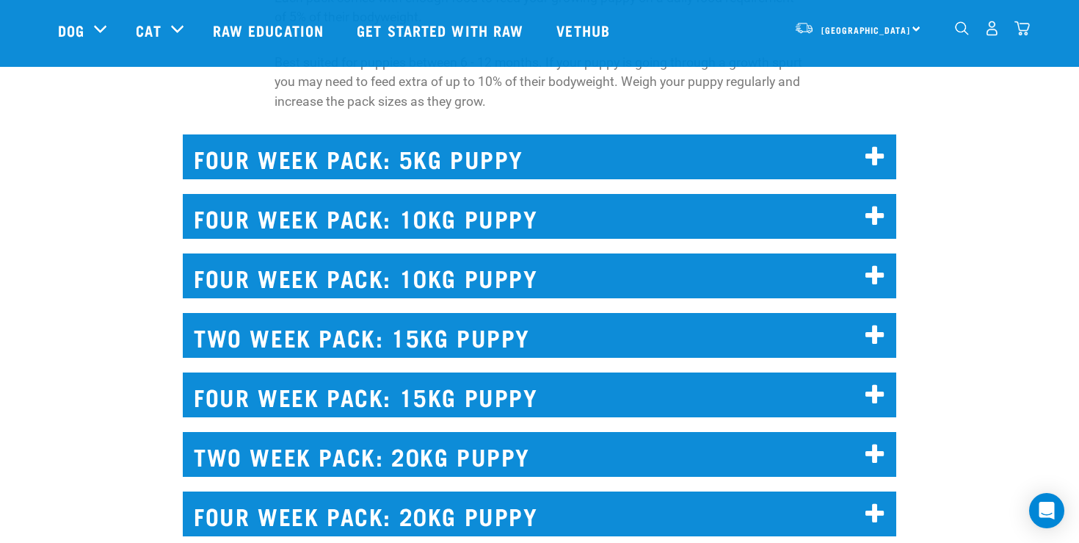
scroll to position [9487, 0]
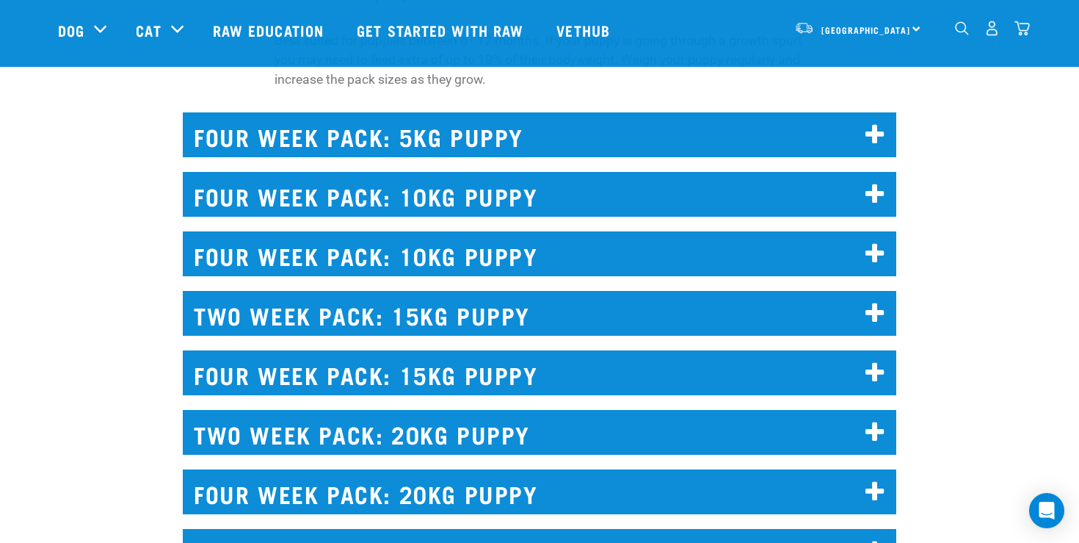
click at [347, 410] on h2 "TWO WEEK PACK: 20KG PUPPY" at bounding box center [540, 432] width 714 height 45
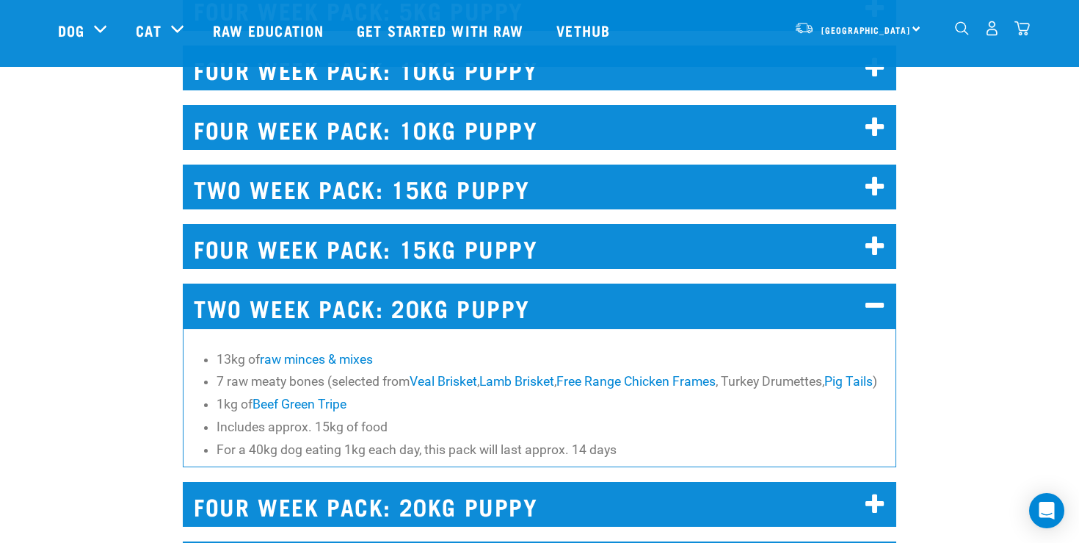
scroll to position [9614, 0]
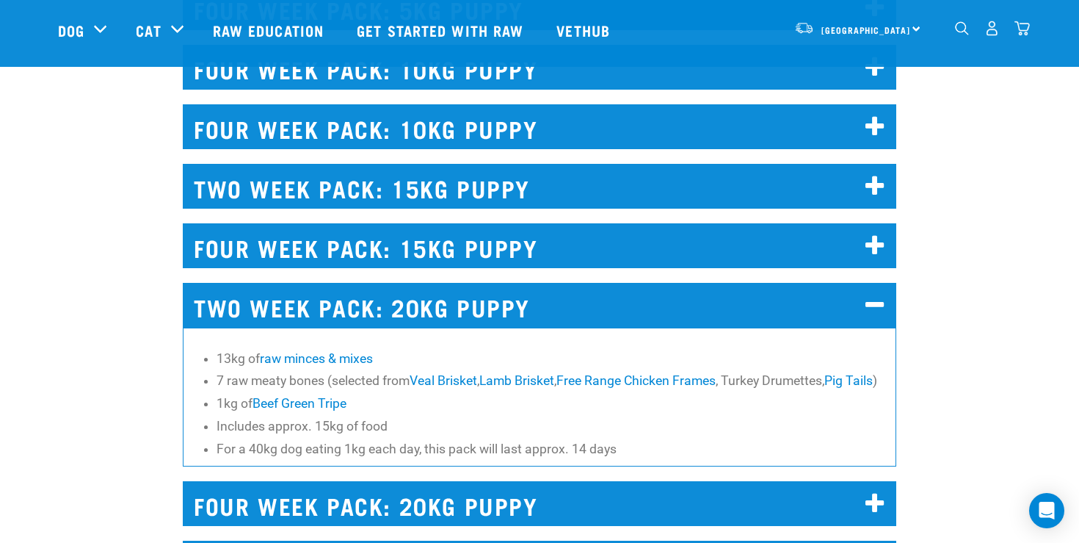
click at [316, 439] on li "For a 40kg dog eating 1kg each day, this pack will last approx. 14 days" at bounding box center [553, 448] width 672 height 19
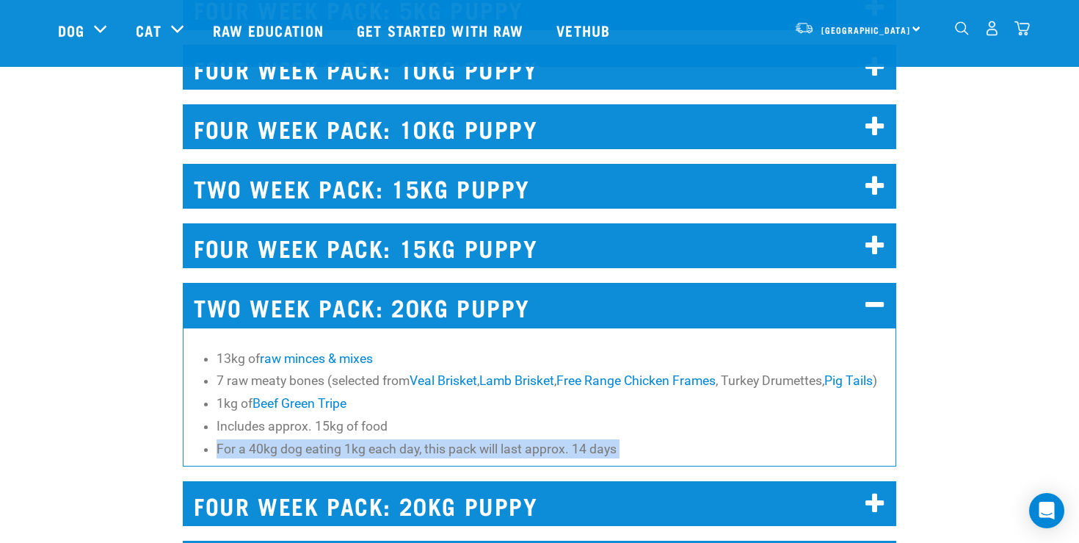
click at [316, 439] on li "For a 40kg dog eating 1kg each day, this pack will last approx. 14 days" at bounding box center [553, 448] width 672 height 19
click at [279, 439] on li "For a 40kg dog eating 1kg each day, this pack will last approx. 14 days" at bounding box center [553, 448] width 672 height 19
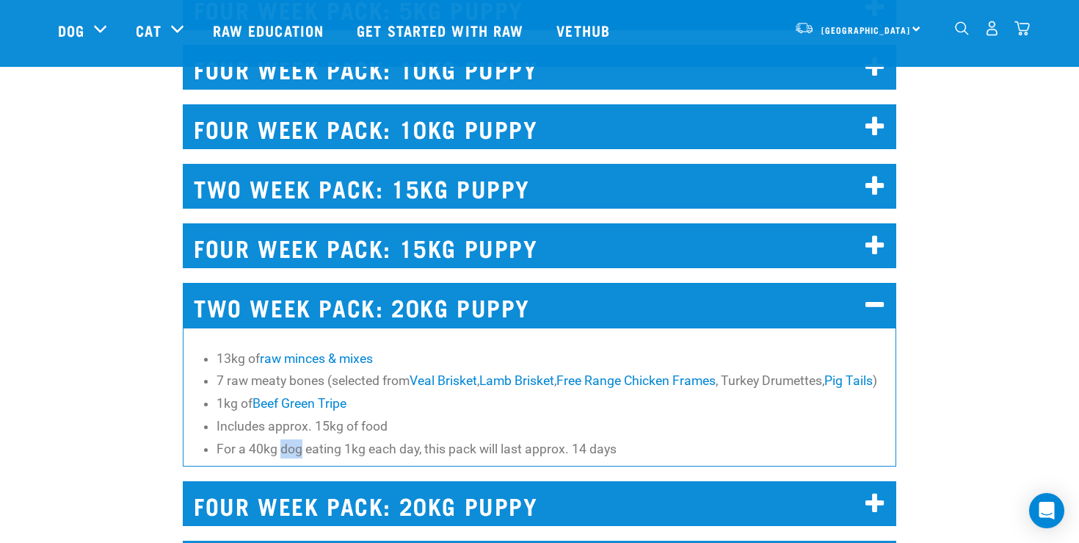
click at [279, 439] on li "For a 40kg dog eating 1kg each day, this pack will last approx. 14 days" at bounding box center [553, 448] width 672 height 19
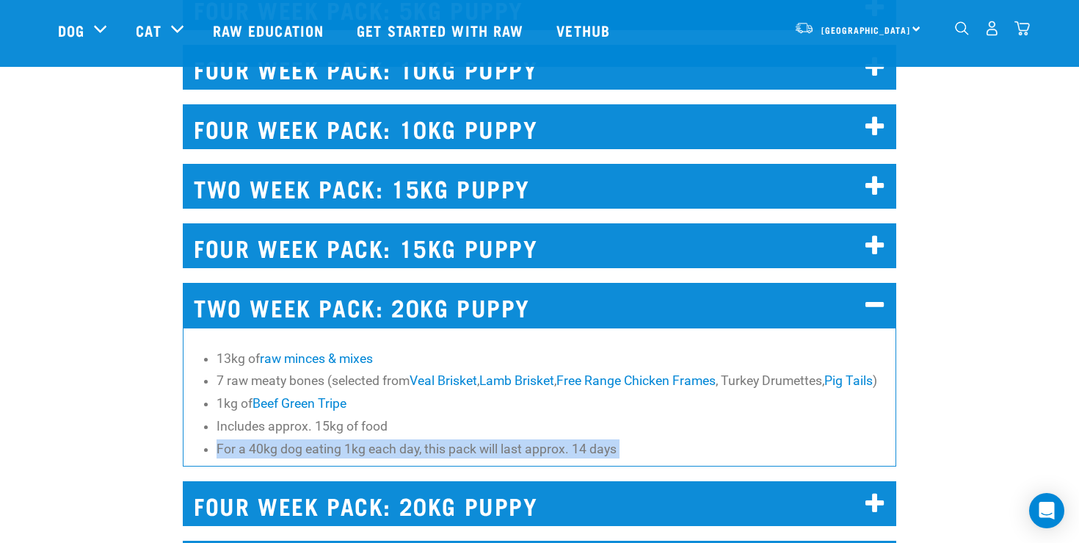
click at [279, 439] on li "For a 40kg dog eating 1kg each day, this pack will last approx. 14 days" at bounding box center [553, 448] width 672 height 19
click at [261, 439] on li "For a 40kg dog eating 1kg each day, this pack will last approx. 14 days" at bounding box center [553, 448] width 672 height 19
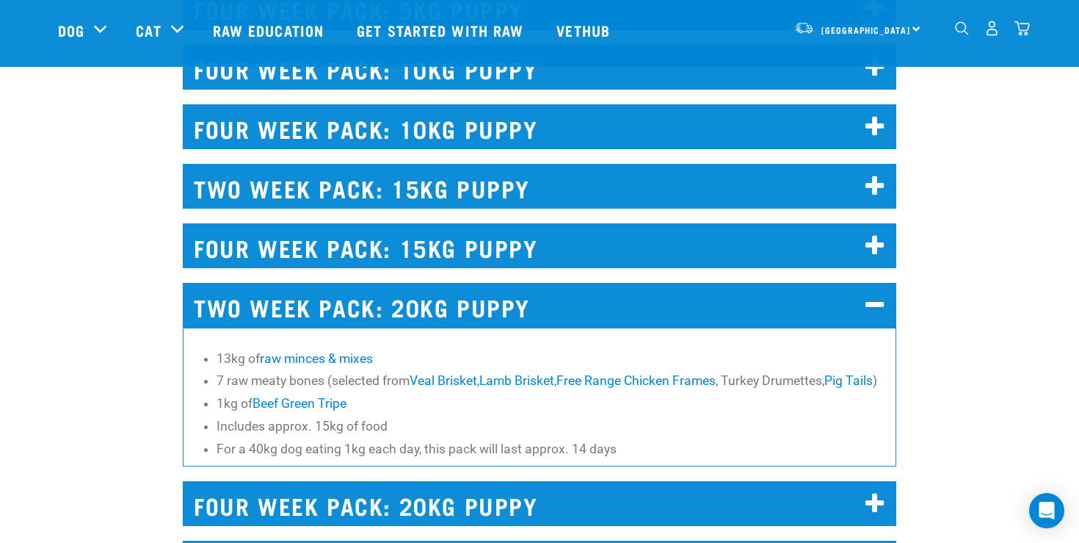
click at [253, 439] on li "For a 40kg dog eating 1kg each day, this pack will last approx. 14 days" at bounding box center [553, 448] width 672 height 19
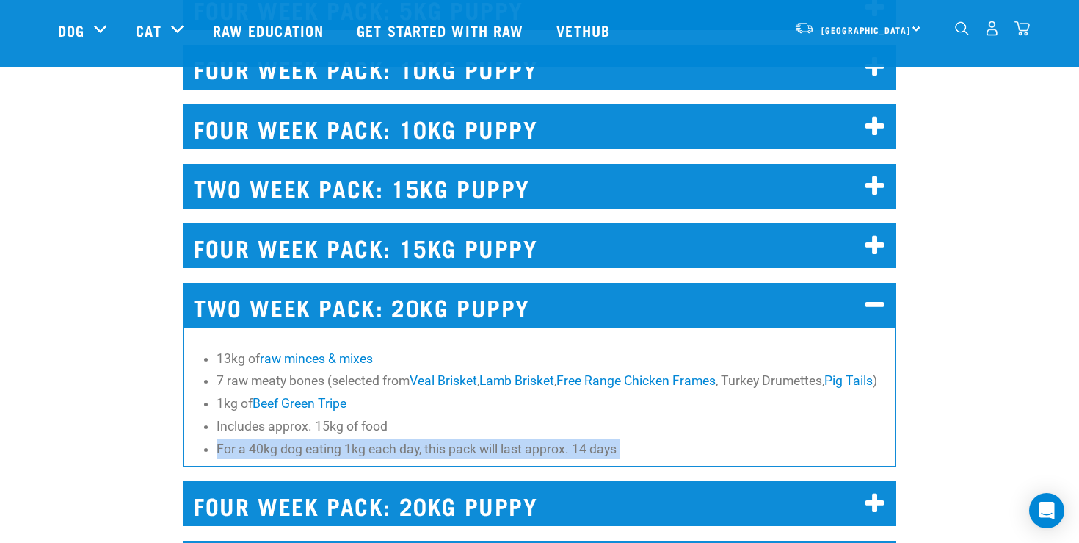
click at [253, 439] on li "For a 40kg dog eating 1kg each day, this pack will last approx. 14 days" at bounding box center [553, 448] width 672 height 19
click at [438, 439] on li "For a 40kg dog eating 1kg each day, this pack will last approx. 14 days" at bounding box center [553, 448] width 672 height 19
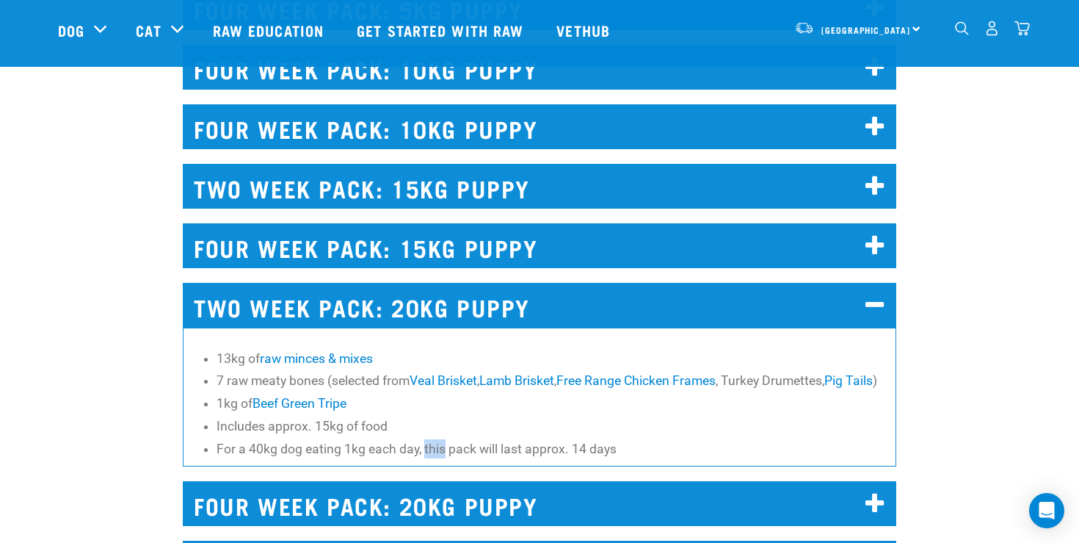
click at [438, 439] on li "For a 40kg dog eating 1kg each day, this pack will last approx. 14 days" at bounding box center [553, 448] width 672 height 19
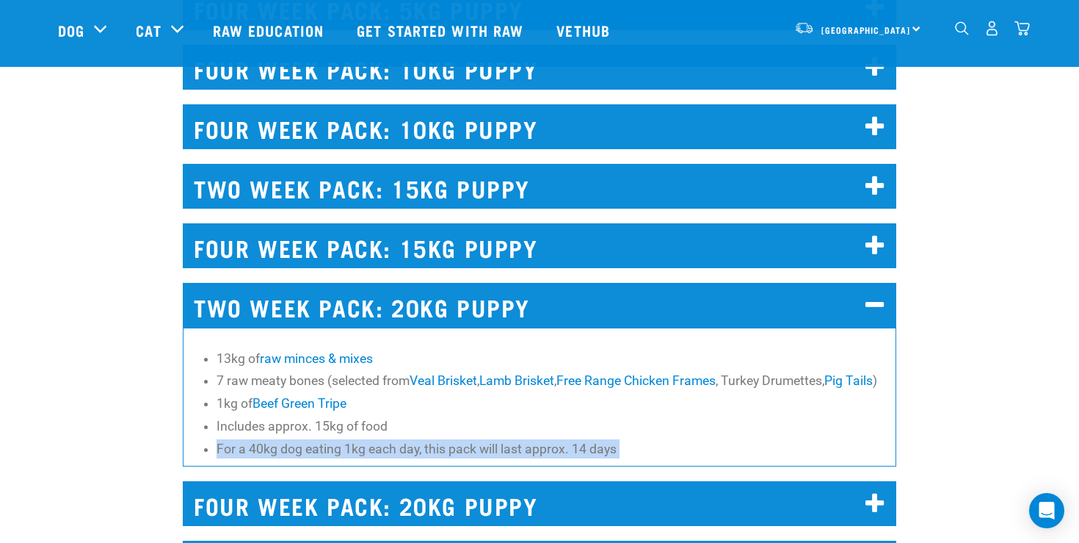
click at [438, 439] on li "For a 40kg dog eating 1kg each day, this pack will last approx. 14 days" at bounding box center [553, 448] width 672 height 19
click at [397, 439] on li "For a 40kg dog eating 1kg each day, this pack will last approx. 14 days" at bounding box center [553, 448] width 672 height 19
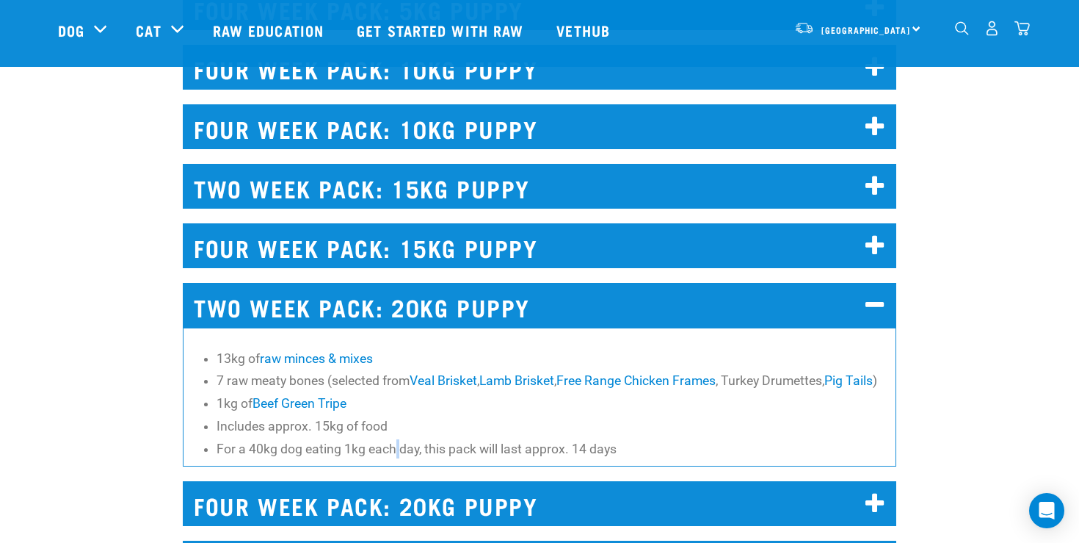
click at [397, 439] on li "For a 40kg dog eating 1kg each day, this pack will last approx. 14 days" at bounding box center [553, 448] width 672 height 19
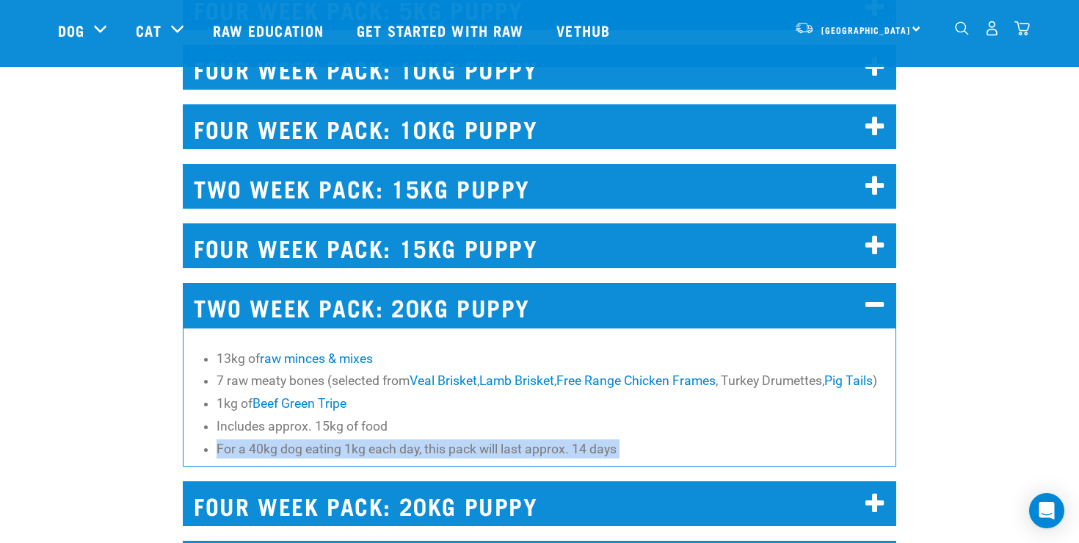
click at [397, 439] on li "For a 40kg dog eating 1kg each day, this pack will last approx. 14 days" at bounding box center [553, 448] width 672 height 19
click at [364, 439] on li "For a 40kg dog eating 1kg each day, this pack will last approx. 14 days" at bounding box center [553, 448] width 672 height 19
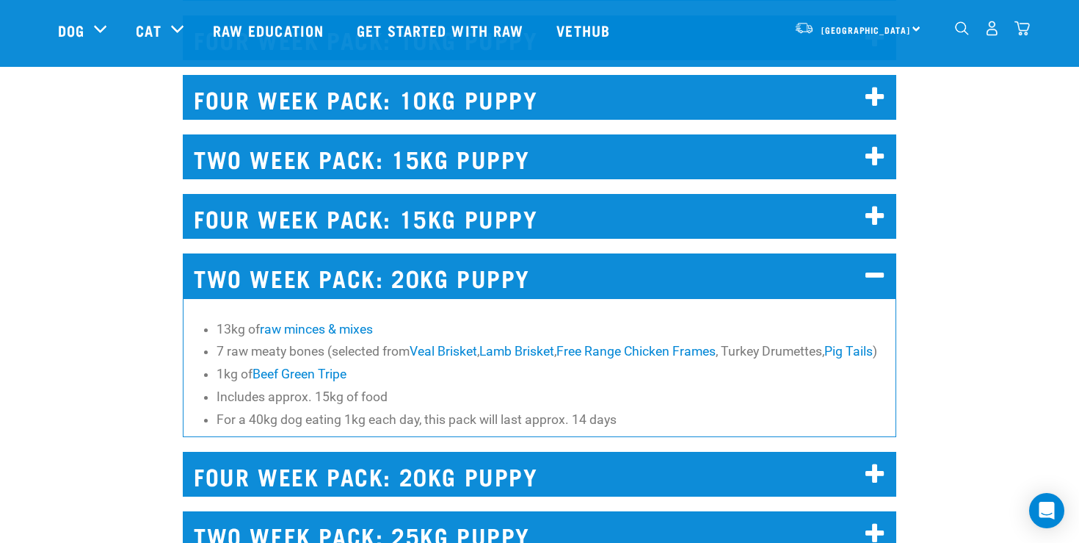
scroll to position [9648, 0]
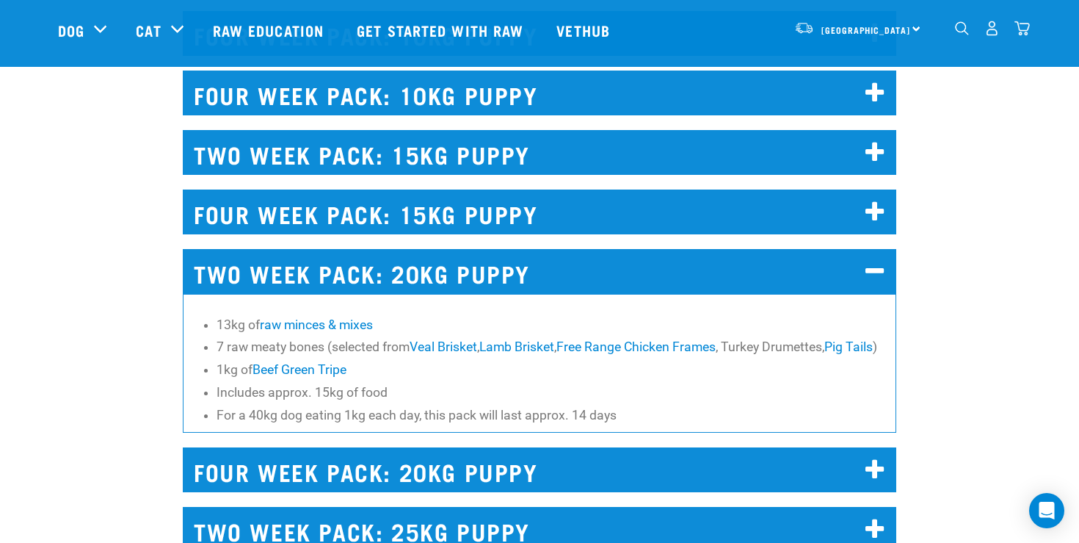
click at [245, 383] on li "Includes approx. 15kg of food" at bounding box center [553, 392] width 672 height 19
copy li "Includes approx. 15kg of food"
click at [425, 360] on li "1kg of Beef Green Tripe" at bounding box center [553, 369] width 672 height 19
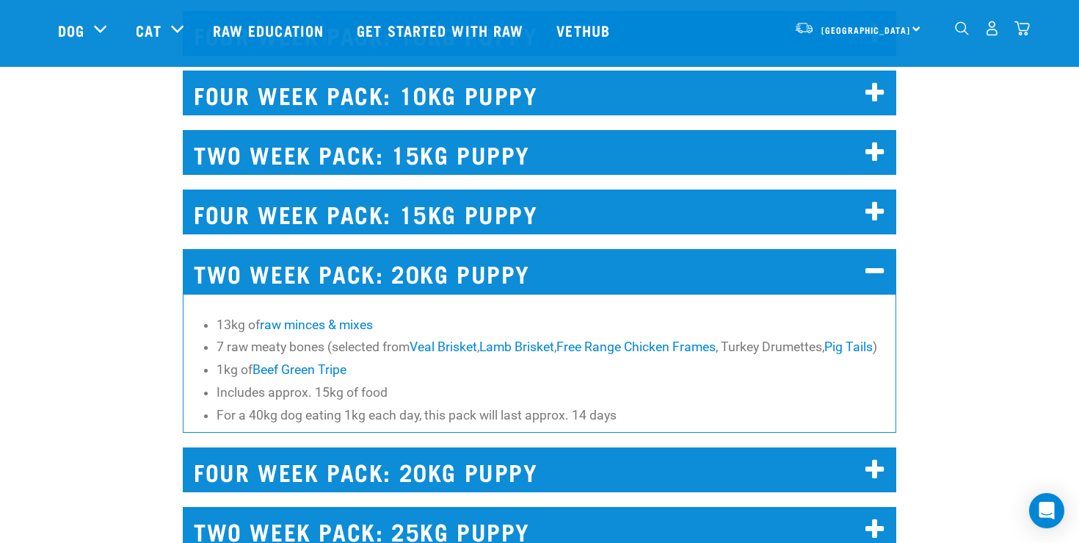
click at [338, 189] on h2 "FOUR WEEK PACK: 15KG PUPPY" at bounding box center [540, 211] width 714 height 45
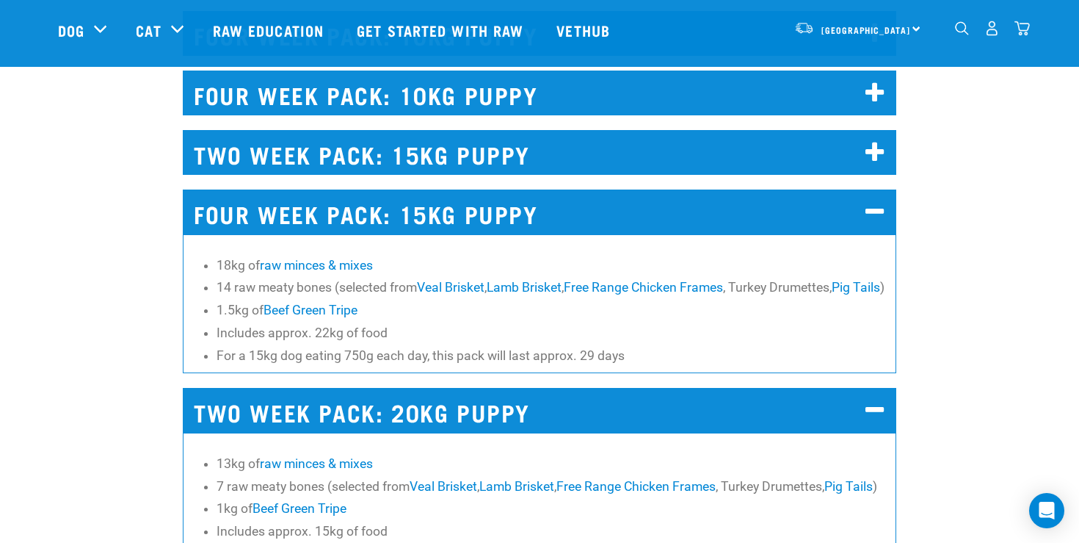
click at [325, 189] on h2 "FOUR WEEK PACK: 15KG PUPPY" at bounding box center [540, 211] width 714 height 45
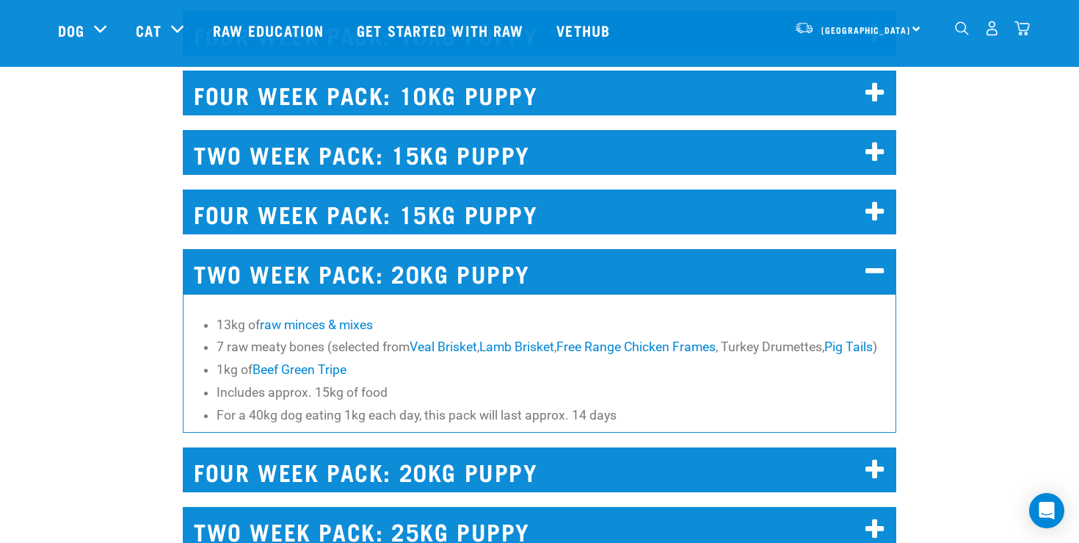
click at [298, 447] on h2 "FOUR WEEK PACK: 20KG PUPPY" at bounding box center [540, 469] width 714 height 45
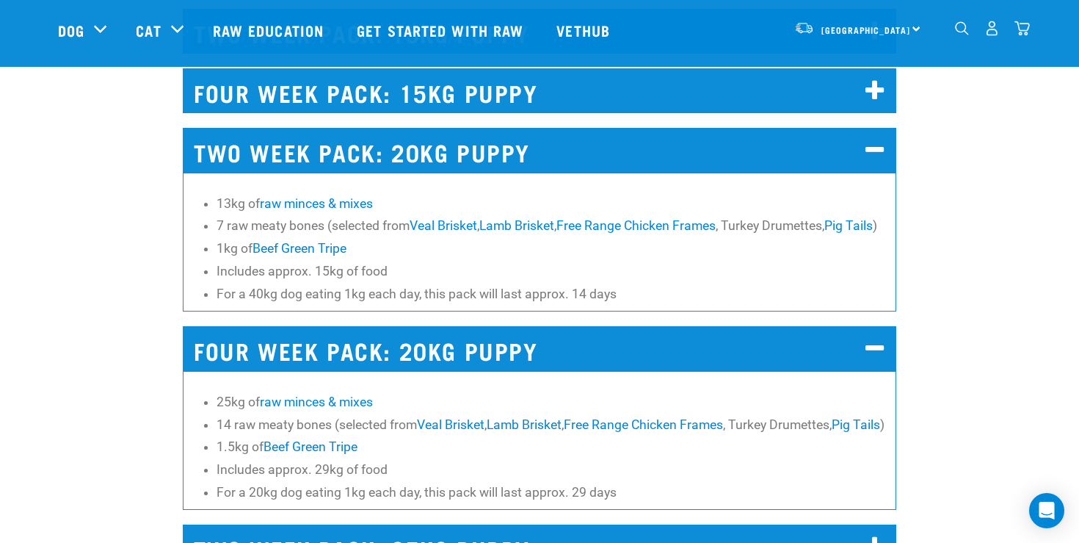
scroll to position [9770, 0]
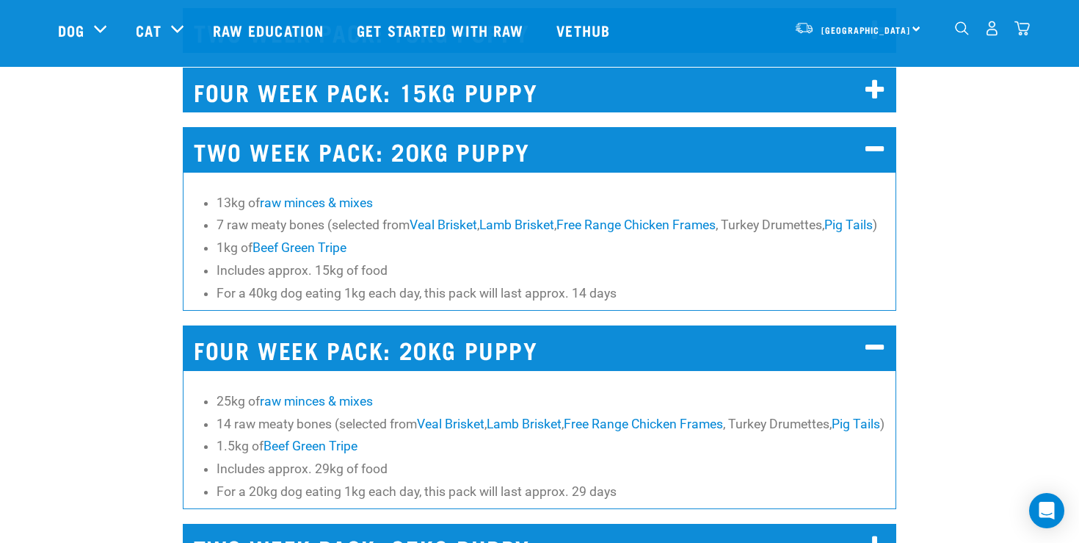
click at [300, 325] on h2 "FOUR WEEK PACK: 20KG PUPPY" at bounding box center [540, 347] width 714 height 45
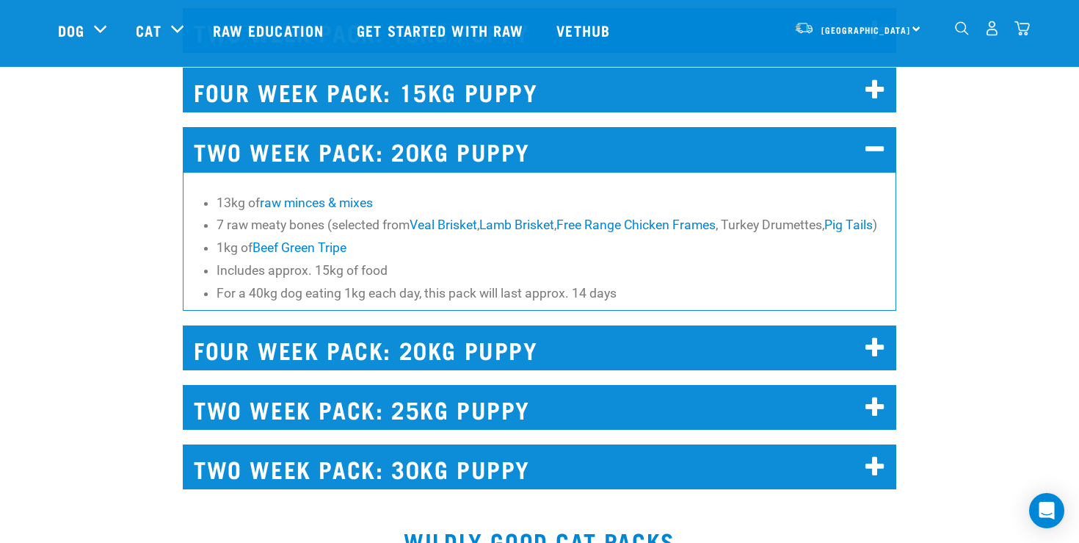
click at [298, 385] on h2 "TWO WEEK PACK: 25KG PUPPY" at bounding box center [540, 407] width 714 height 45
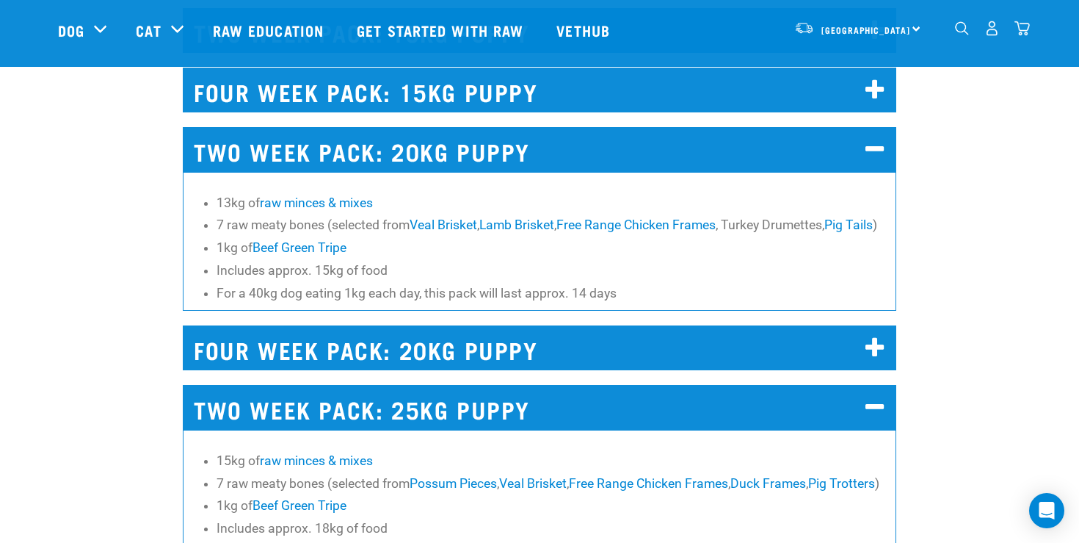
click at [298, 385] on h2 "TWO WEEK PACK: 25KG PUPPY" at bounding box center [540, 407] width 714 height 45
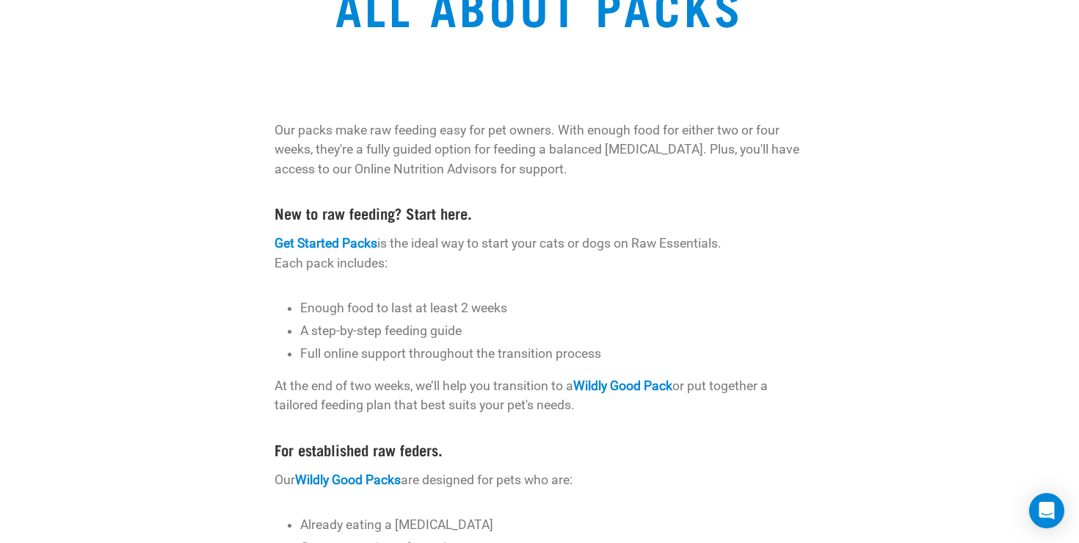
scroll to position [373, 0]
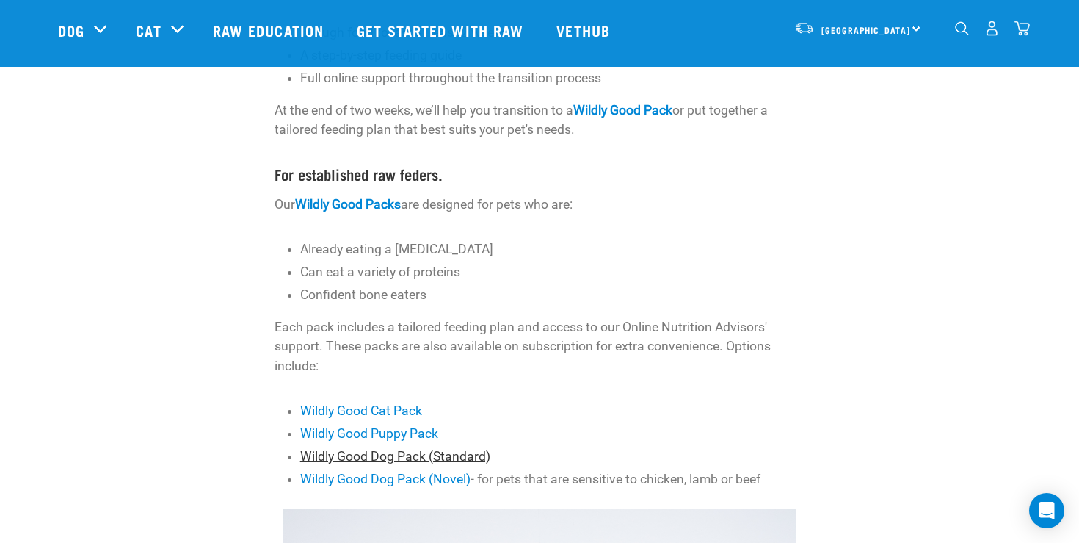
click at [345, 454] on link "Wildly Good Dog Pack (Standard)" at bounding box center [395, 456] width 190 height 15
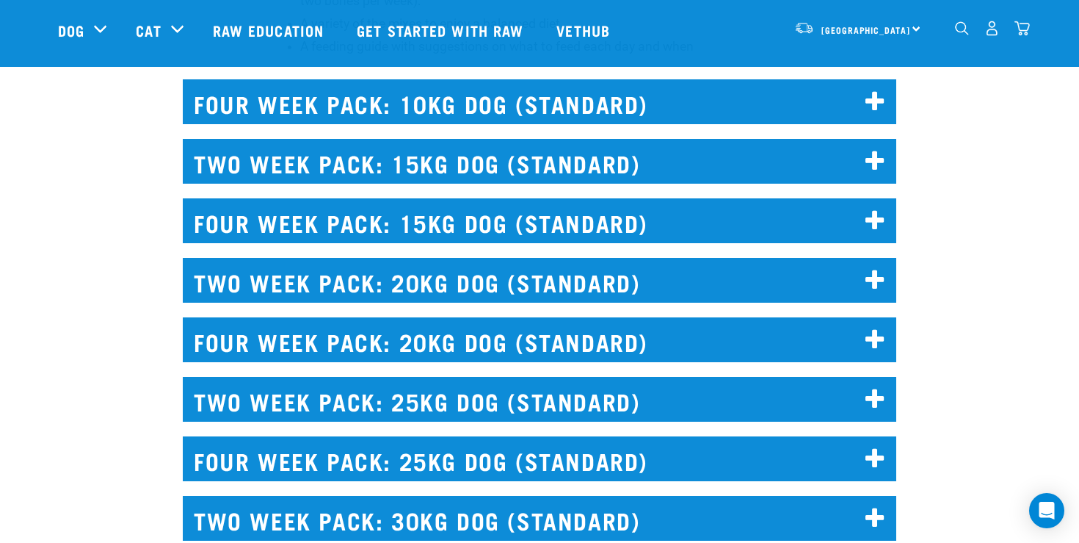
scroll to position [3292, 0]
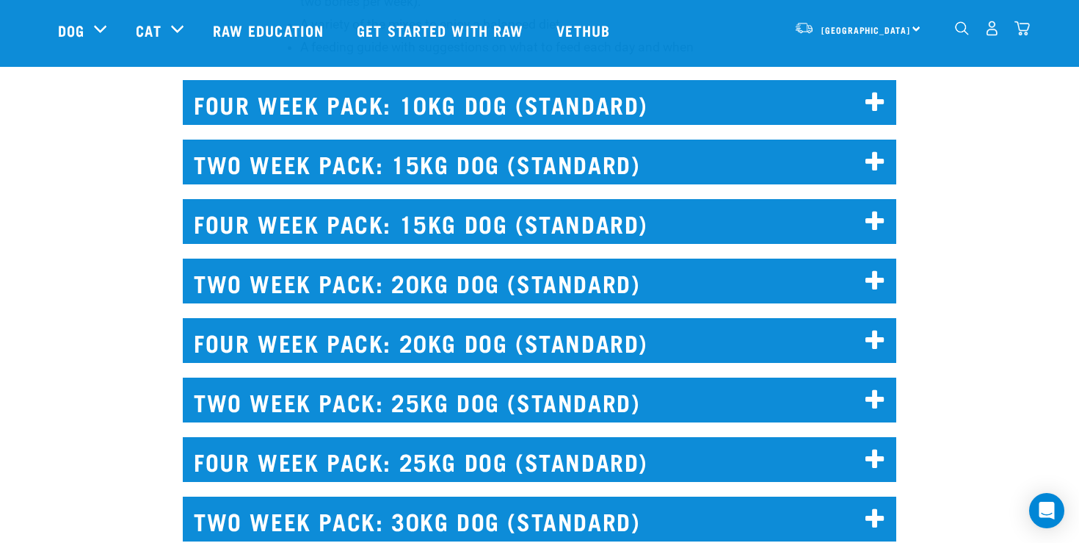
click at [318, 390] on h2 "TWO WEEK PACK: 25KG DOG (STANDARD)" at bounding box center [540, 399] width 714 height 45
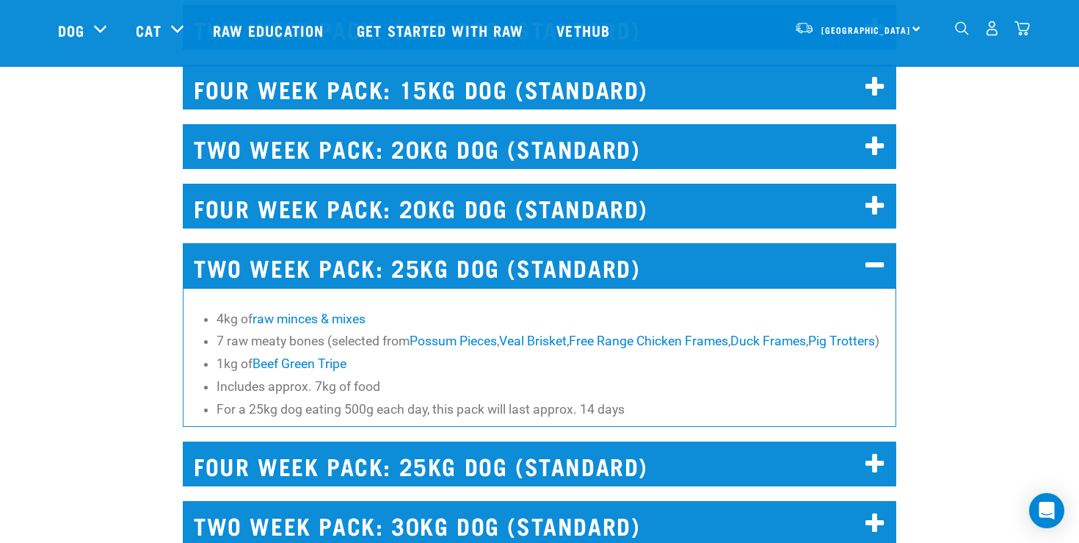
scroll to position [3430, 0]
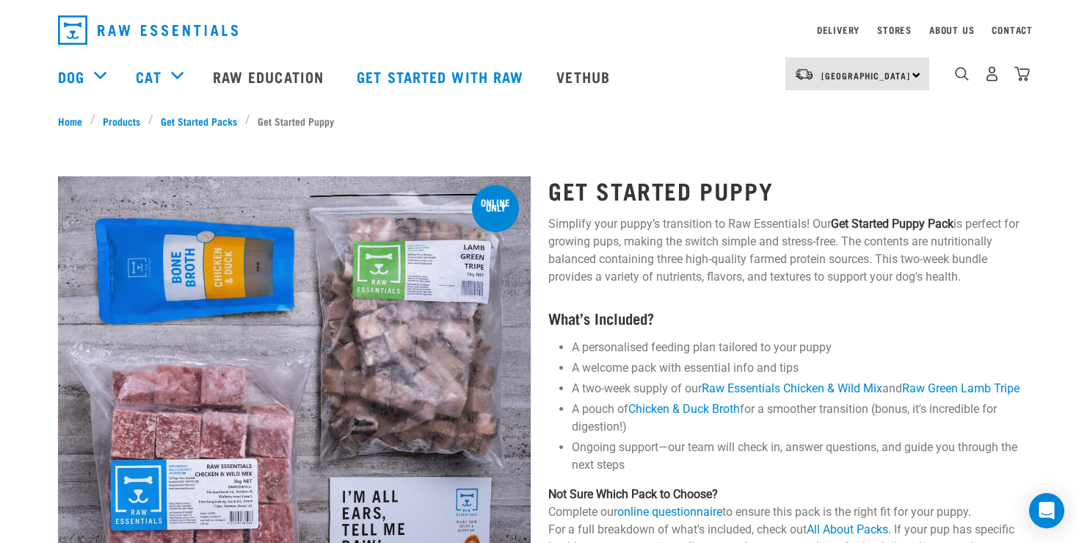
scroll to position [37, 0]
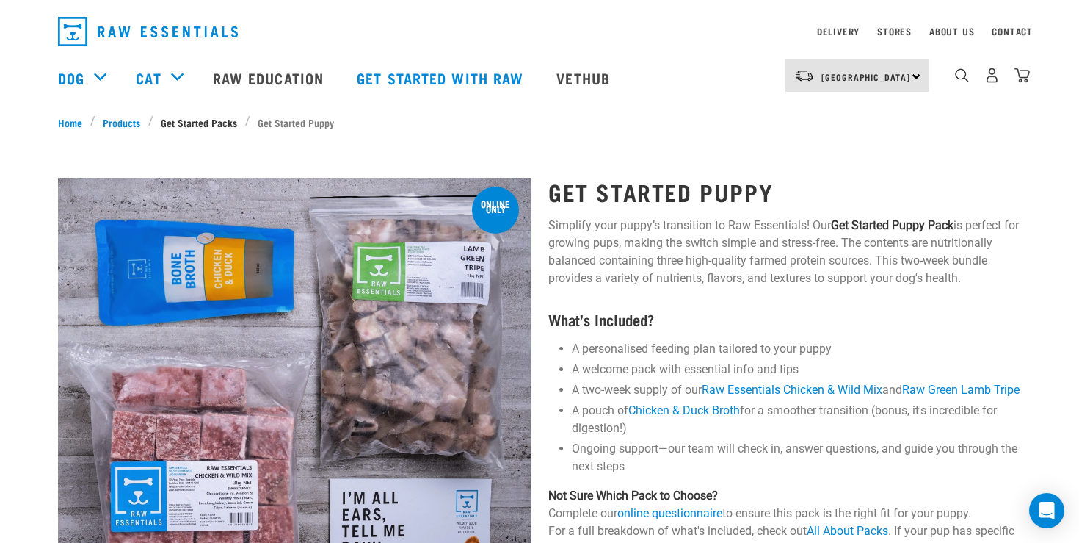
click at [184, 123] on link "Get Started Packs" at bounding box center [199, 122] width 92 height 15
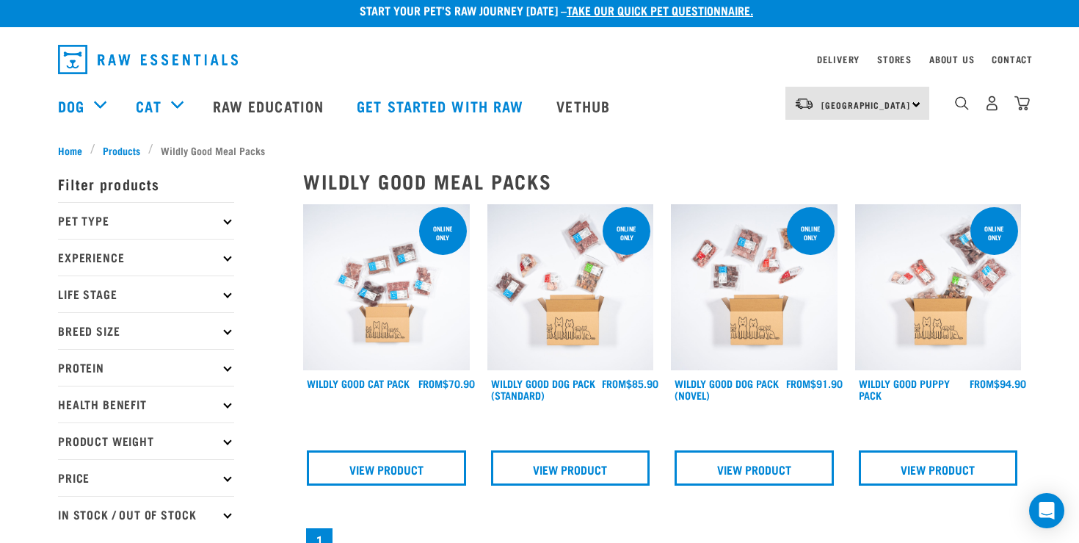
scroll to position [8, 0]
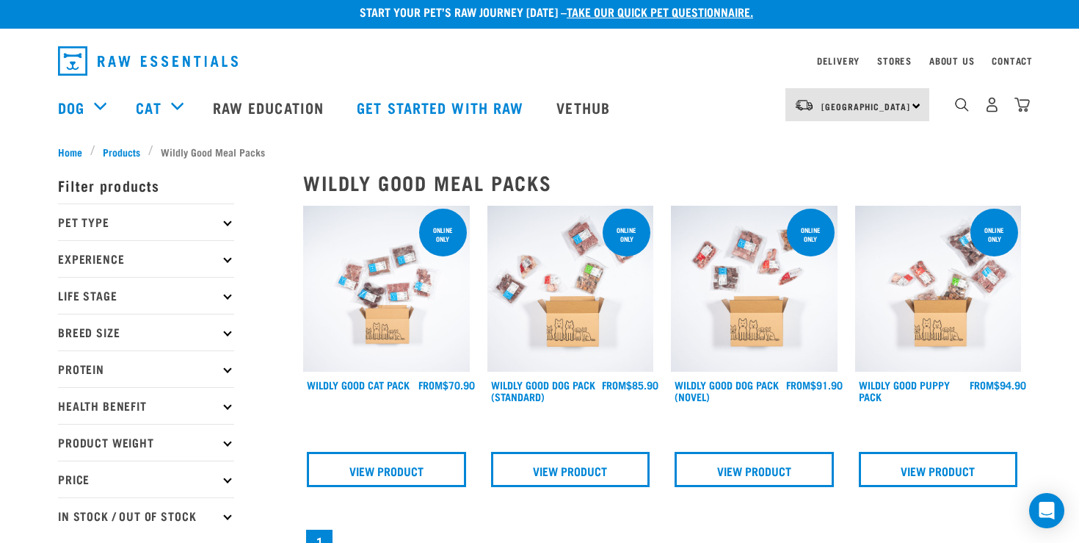
click at [567, 330] on img at bounding box center [571, 289] width 167 height 167
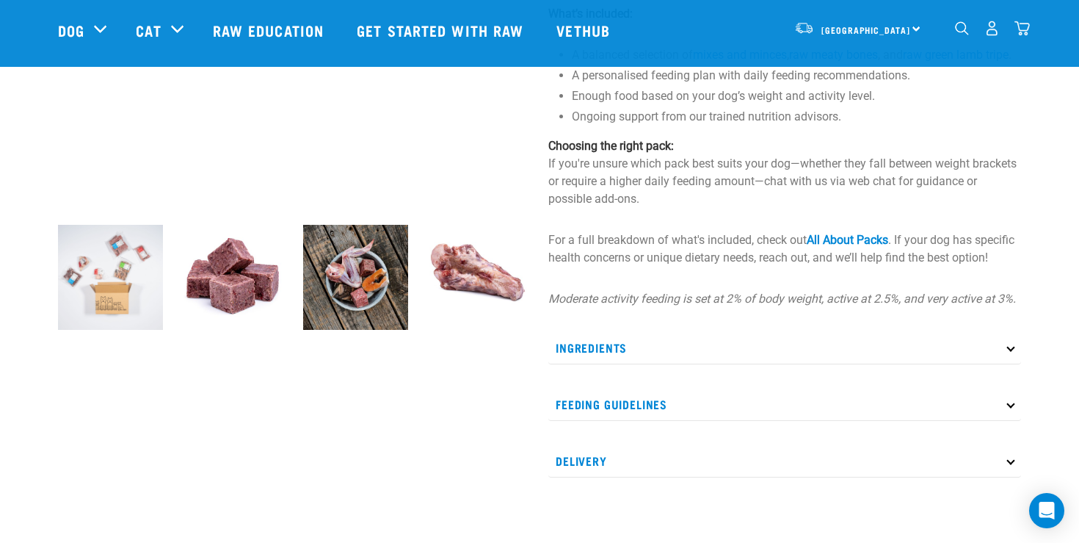
scroll to position [371, 0]
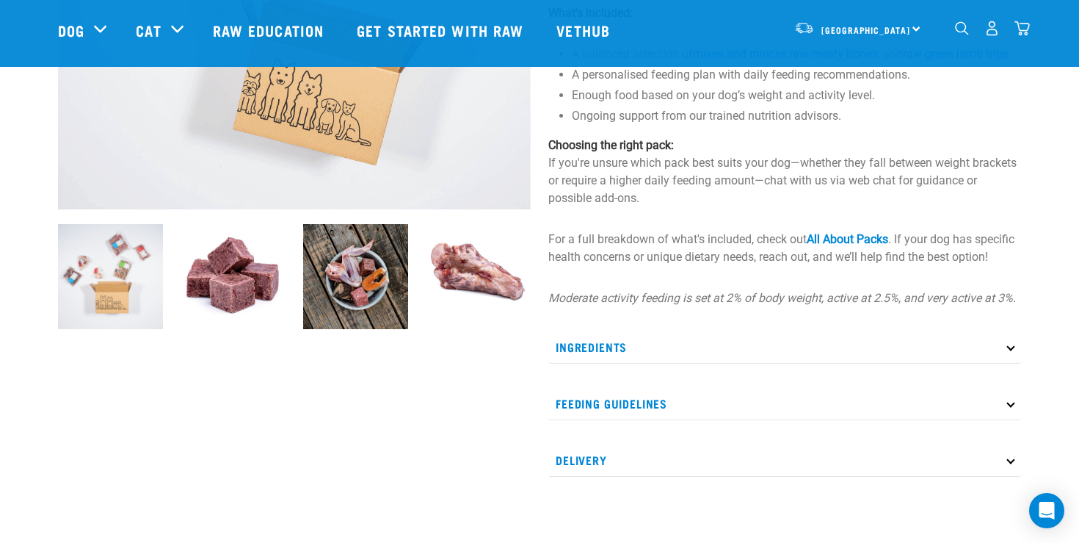
click at [362, 272] on img at bounding box center [355, 276] width 105 height 105
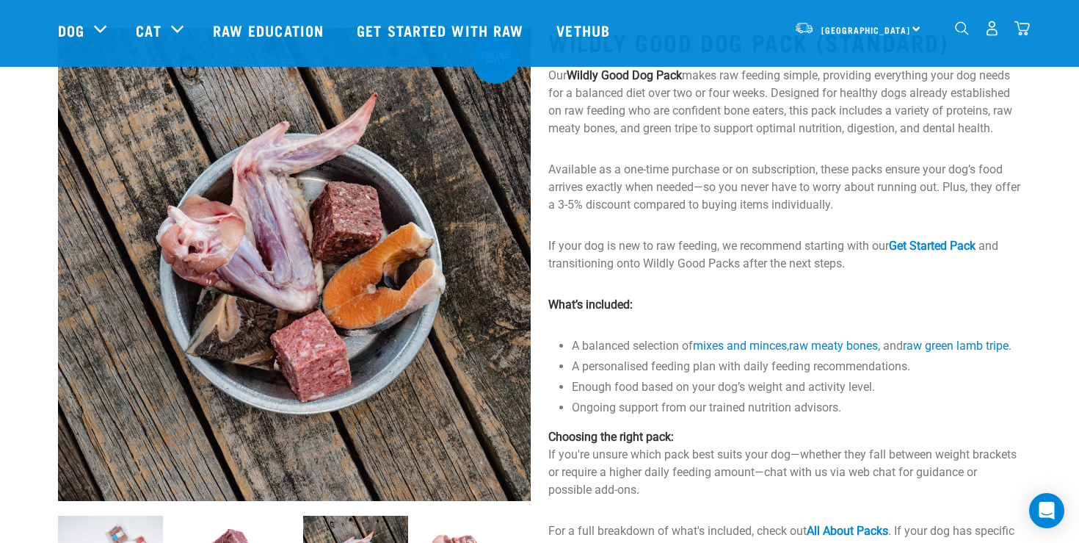
scroll to position [63, 0]
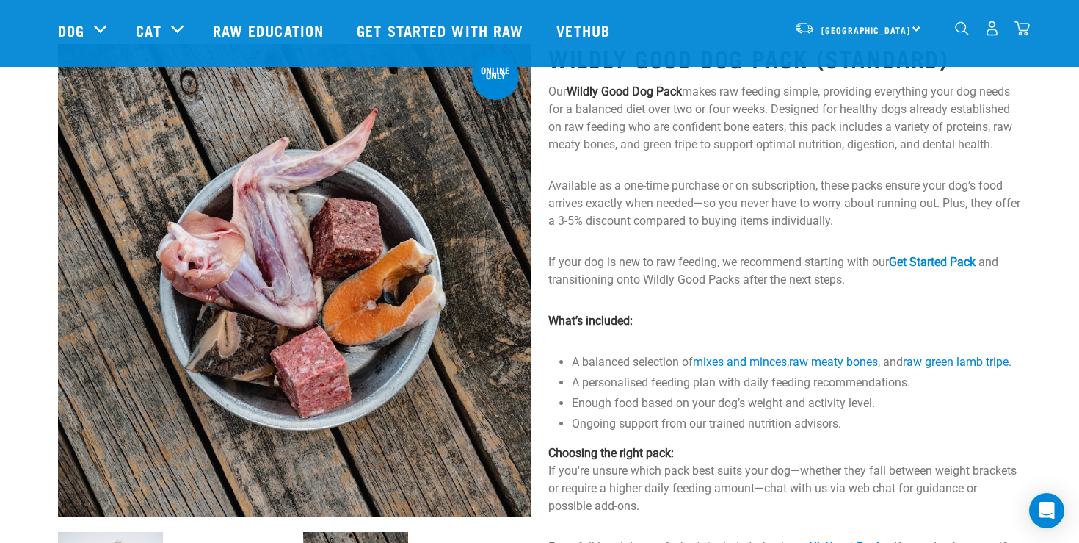
click at [664, 289] on p "If your dog is new to raw feeding, we recommend starting with our Get Started P…" at bounding box center [784, 270] width 473 height 35
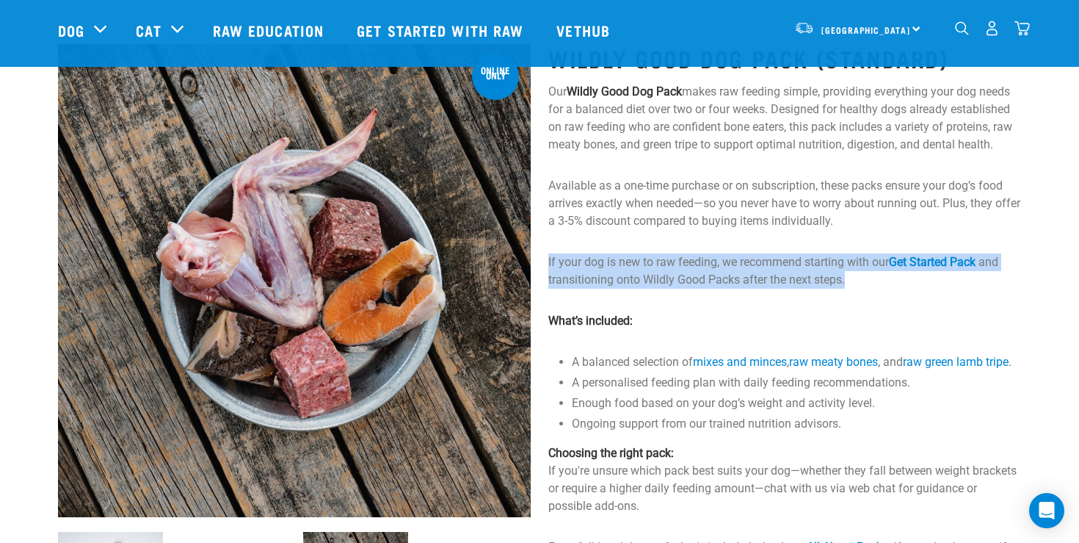
click at [664, 289] on p "If your dog is new to raw feeding, we recommend starting with our Get Started P…" at bounding box center [784, 270] width 473 height 35
click at [637, 289] on p "If your dog is new to raw feeding, we recommend starting with our Get Started P…" at bounding box center [784, 270] width 473 height 35
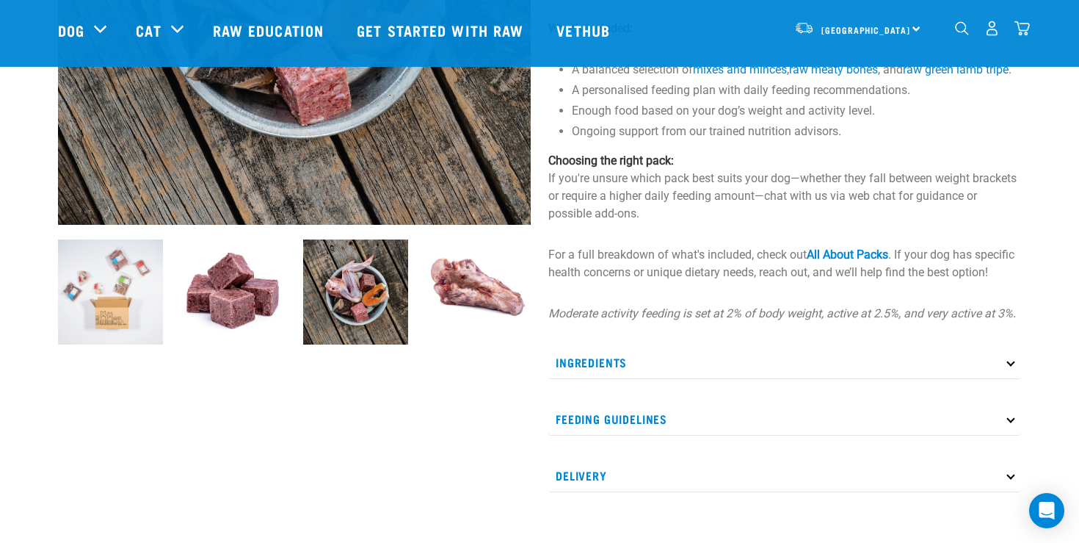
scroll to position [383, 0]
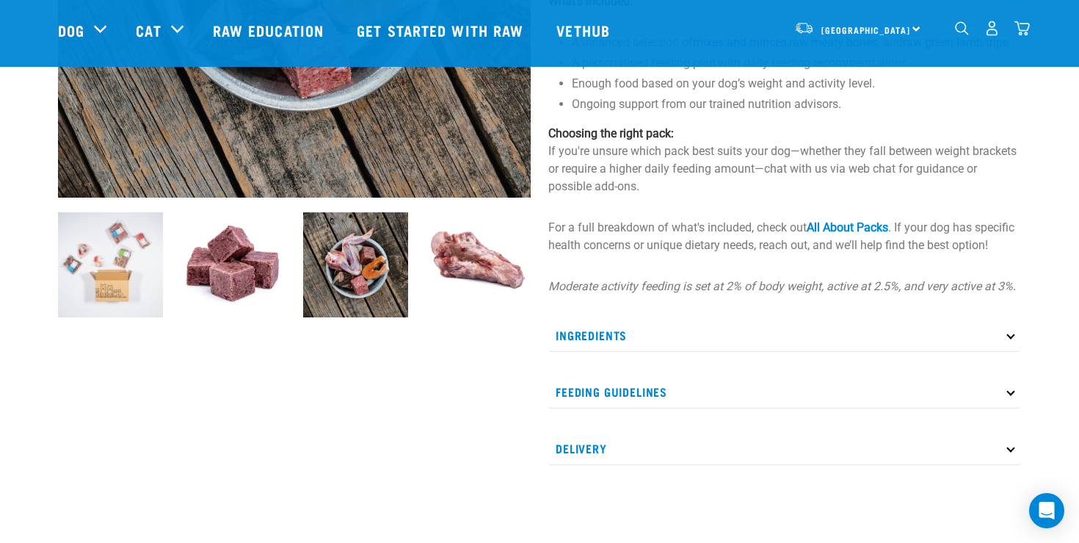
click at [111, 256] on img at bounding box center [110, 264] width 105 height 105
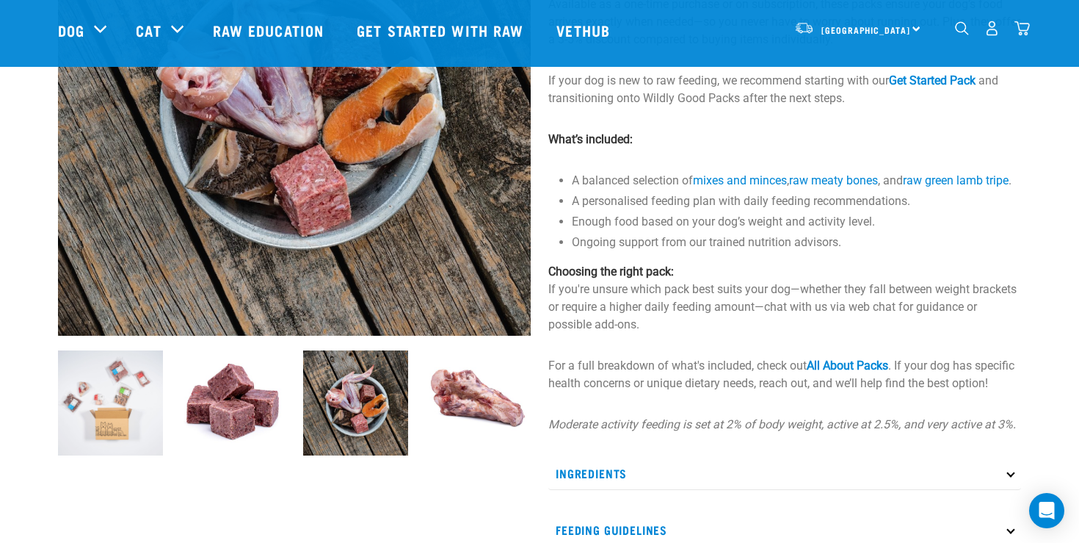
scroll to position [267, 0]
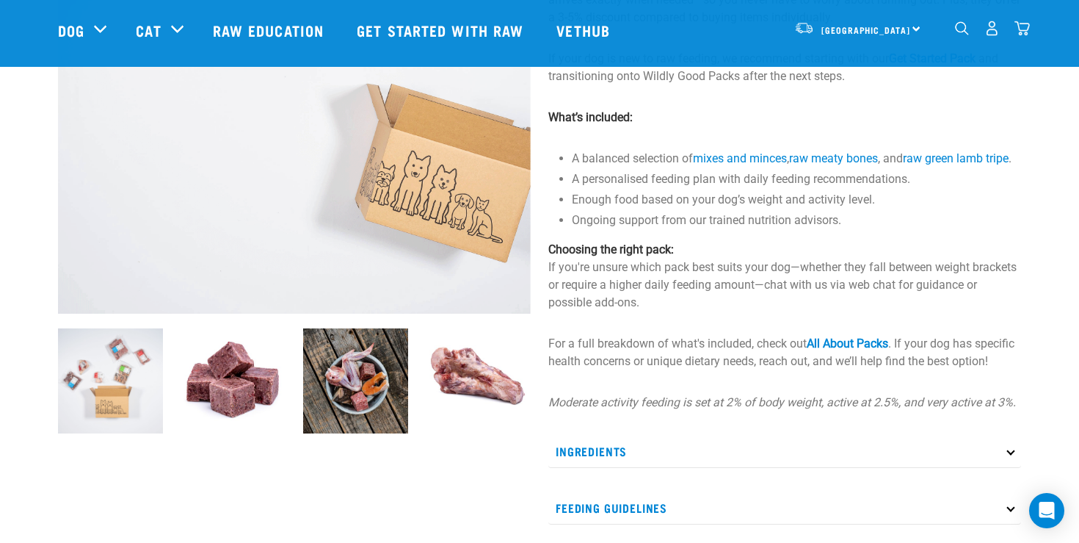
click at [620, 311] on p "Choosing the right pack: If you're unsure which pack best suits your dog—whethe…" at bounding box center [784, 276] width 473 height 70
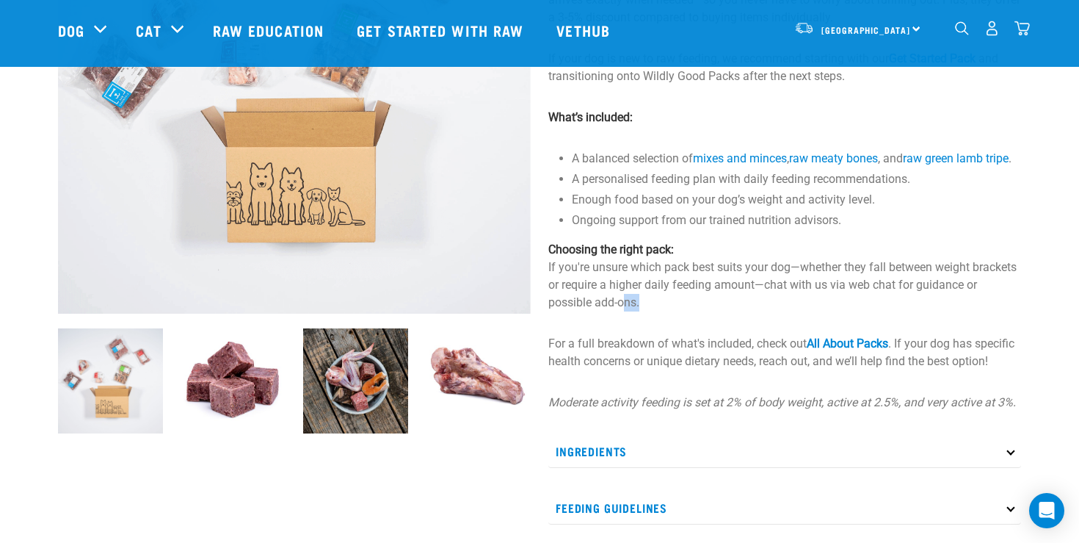
click at [620, 311] on p "Choosing the right pack: If you're unsure which pack best suits your dog—whethe…" at bounding box center [784, 276] width 473 height 70
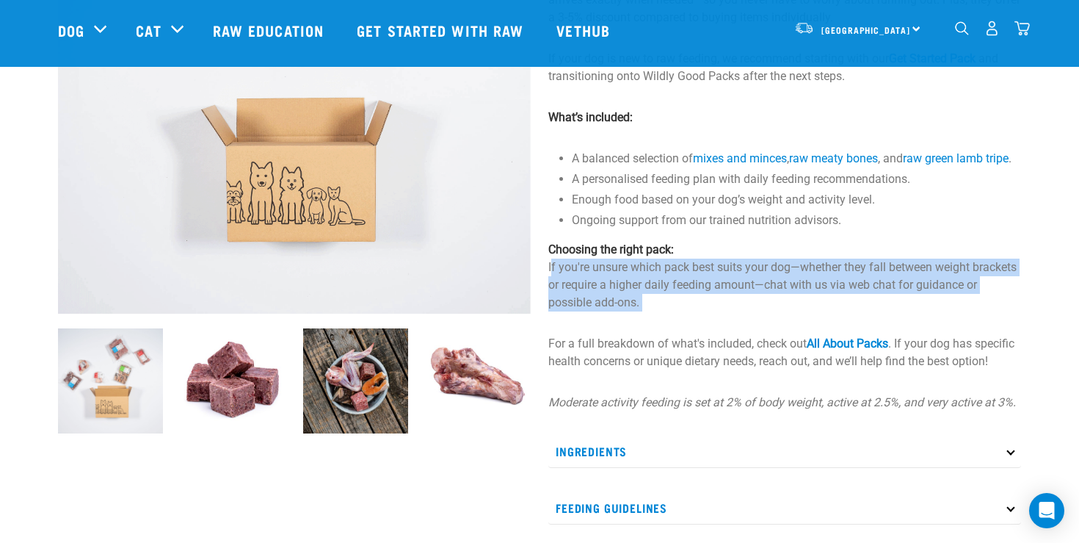
click at [620, 311] on p "Choosing the right pack: If you're unsure which pack best suits your dog—whethe…" at bounding box center [784, 276] width 473 height 70
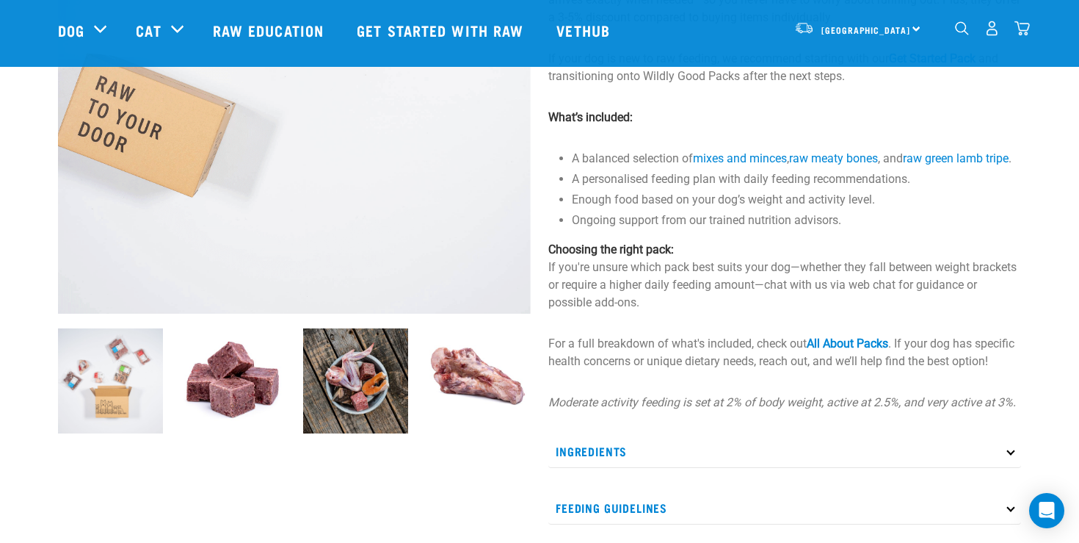
click at [649, 370] on p "For a full breakdown of what's included, check out All About Packs . If your do…" at bounding box center [784, 352] width 473 height 35
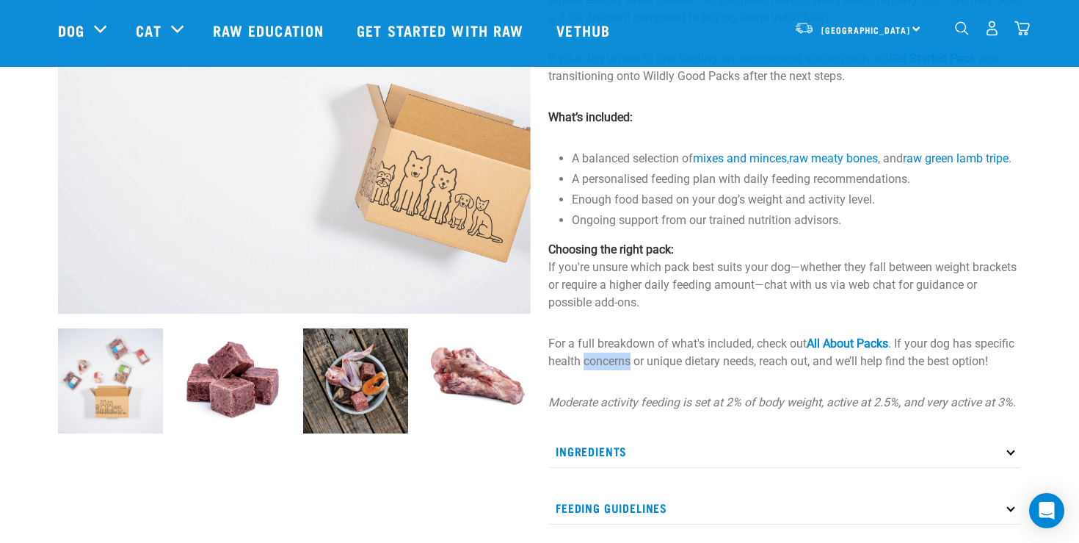
click at [649, 370] on p "For a full breakdown of what's included, check out All About Packs . If your do…" at bounding box center [784, 352] width 473 height 35
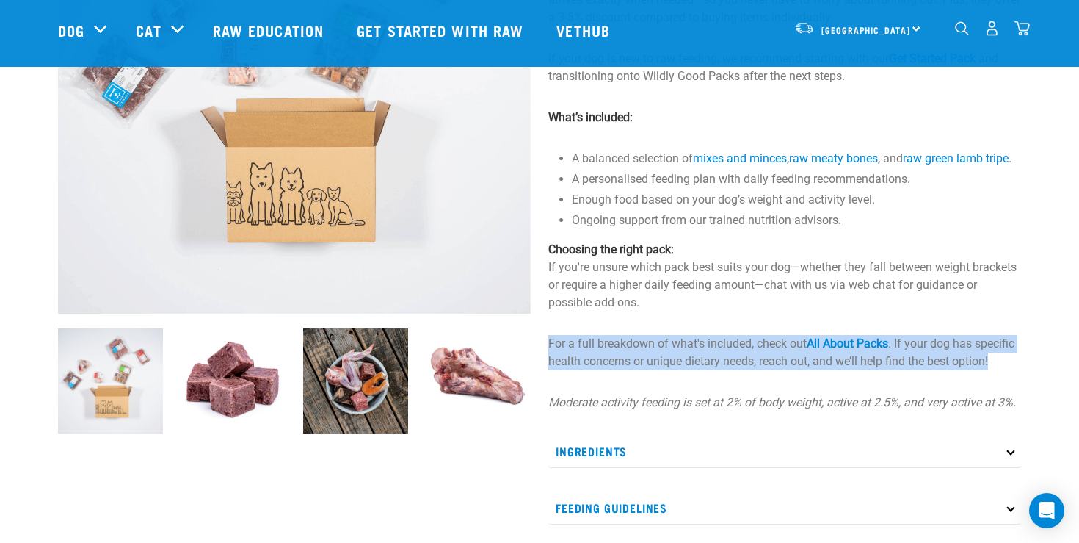
click at [649, 370] on p "For a full breakdown of what's included, check out All About Packs . If your do…" at bounding box center [784, 352] width 473 height 35
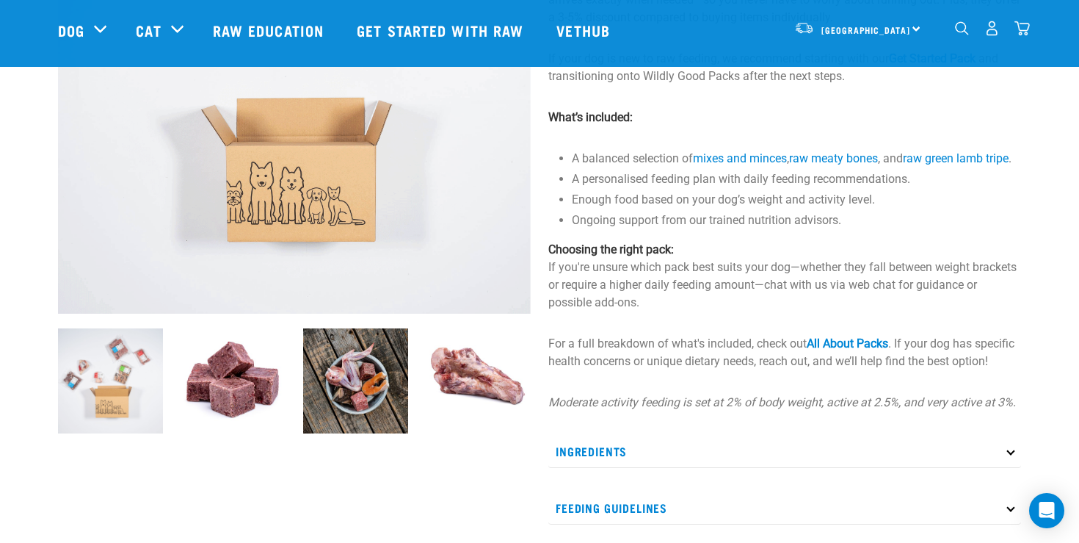
click at [630, 311] on p "Choosing the right pack: If you're unsure which pack best suits your dog—whethe…" at bounding box center [784, 276] width 473 height 70
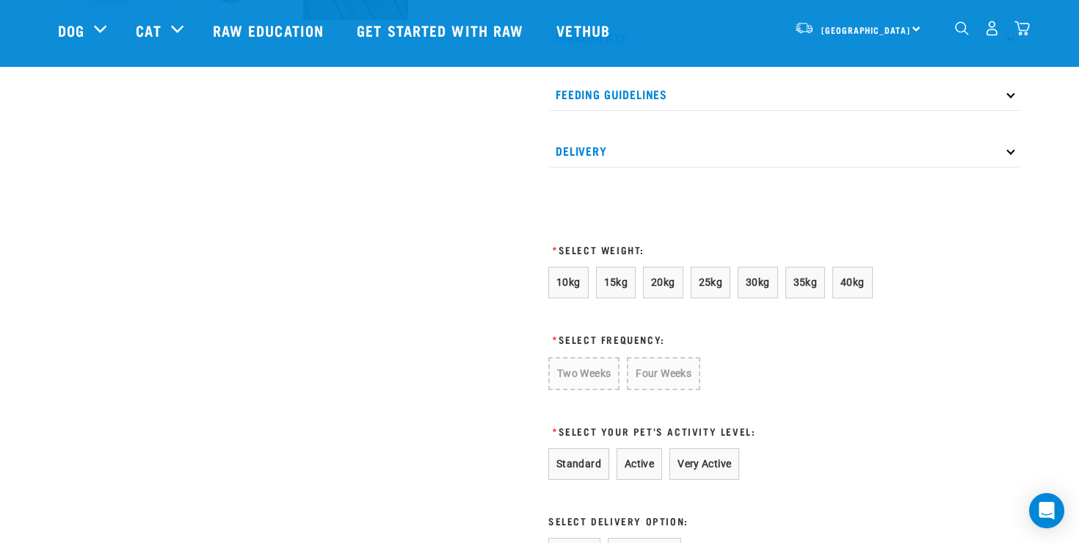
scroll to position [678, 0]
click at [716, 289] on span "25kg" at bounding box center [711, 284] width 24 height 12
click at [605, 390] on button "Two Weeks" at bounding box center [583, 374] width 70 height 32
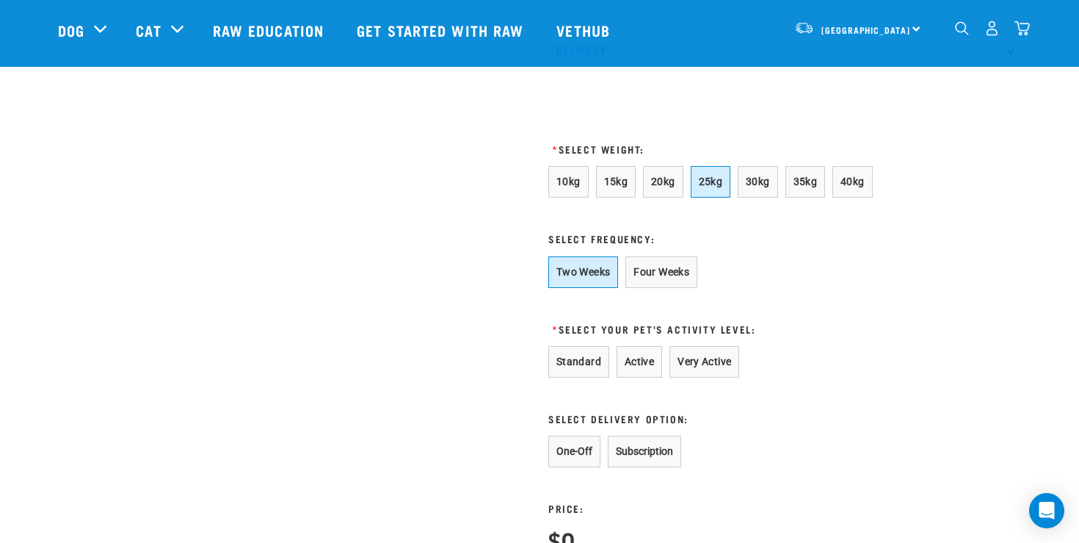
scroll to position [815, 0]
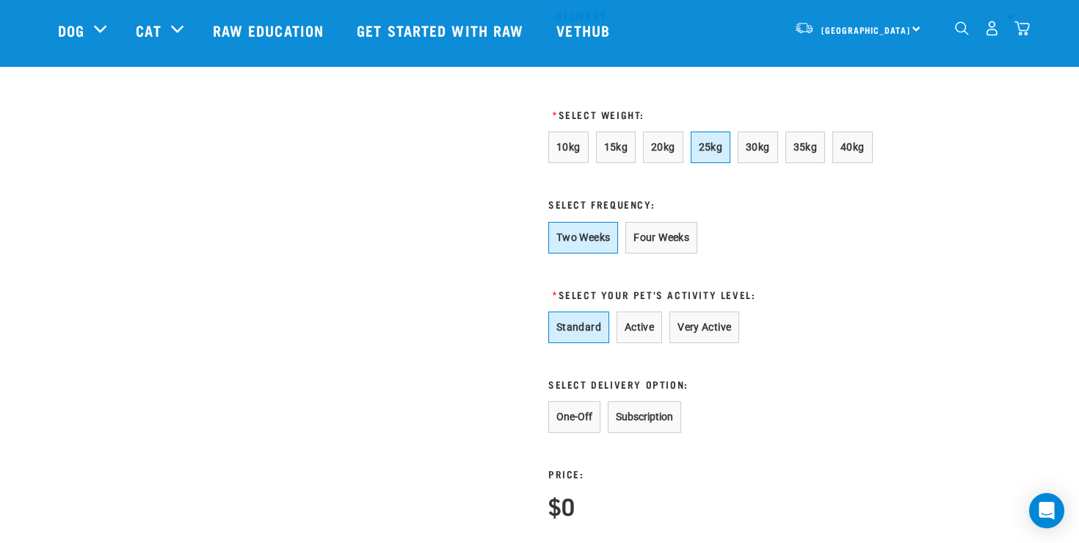
click at [581, 343] on button "Standard" at bounding box center [578, 327] width 61 height 32
click at [587, 432] on button "One-Off" at bounding box center [574, 417] width 52 height 32
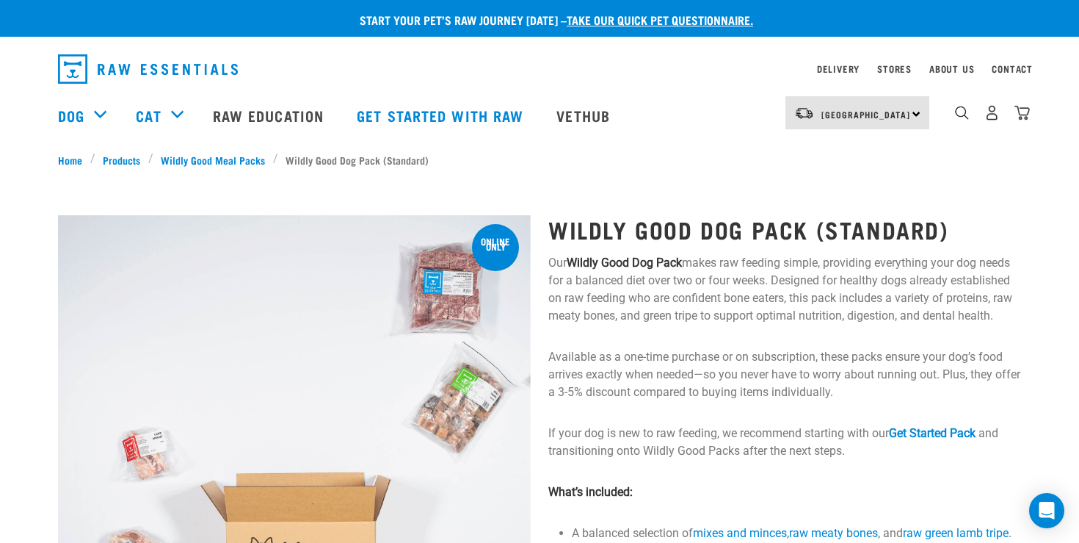
scroll to position [0, 0]
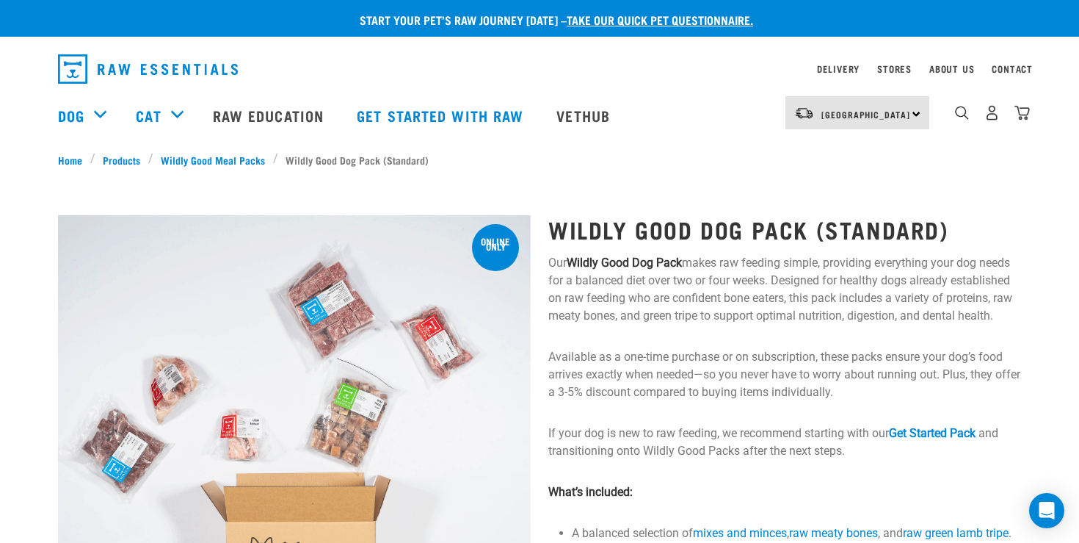
click at [604, 231] on h1 "Wildly Good Dog Pack (Standard)" at bounding box center [784, 229] width 473 height 26
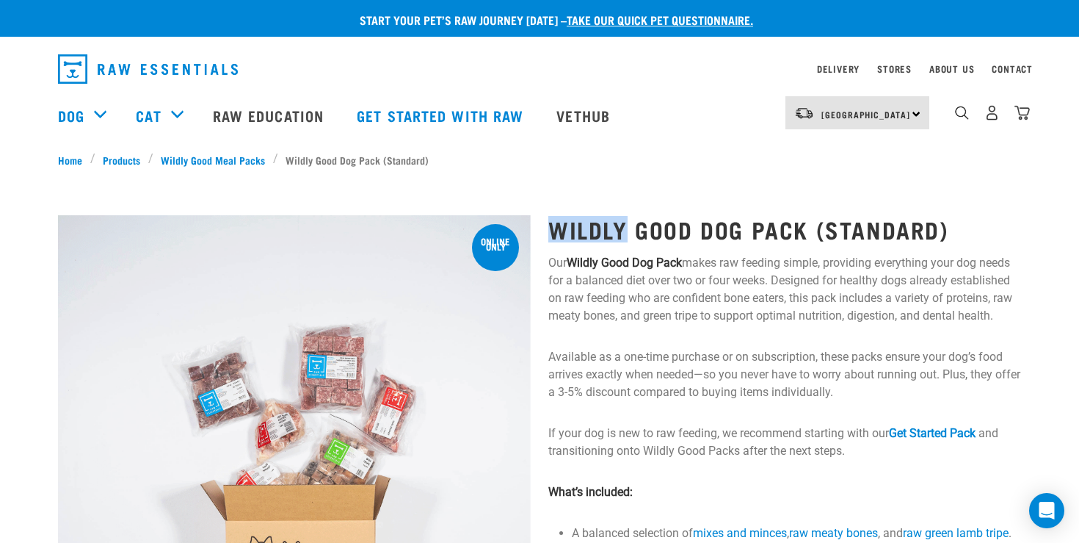
click at [604, 231] on h1 "Wildly Good Dog Pack (Standard)" at bounding box center [784, 229] width 473 height 26
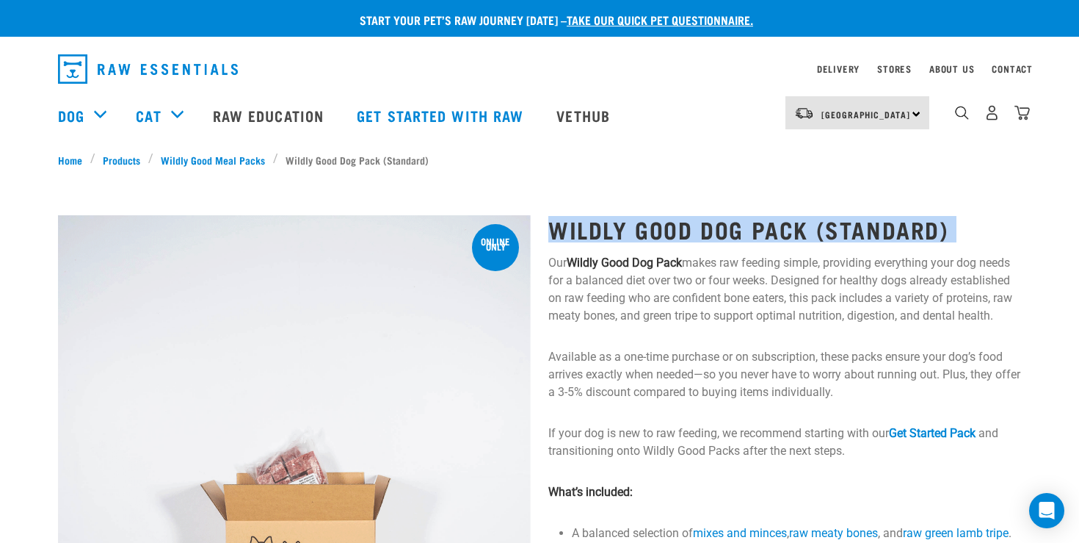
click at [604, 231] on h1 "Wildly Good Dog Pack (Standard)" at bounding box center [784, 229] width 473 height 26
copy div "Wildly Good Dog Pack (Standard)"
